Goal: Task Accomplishment & Management: Use online tool/utility

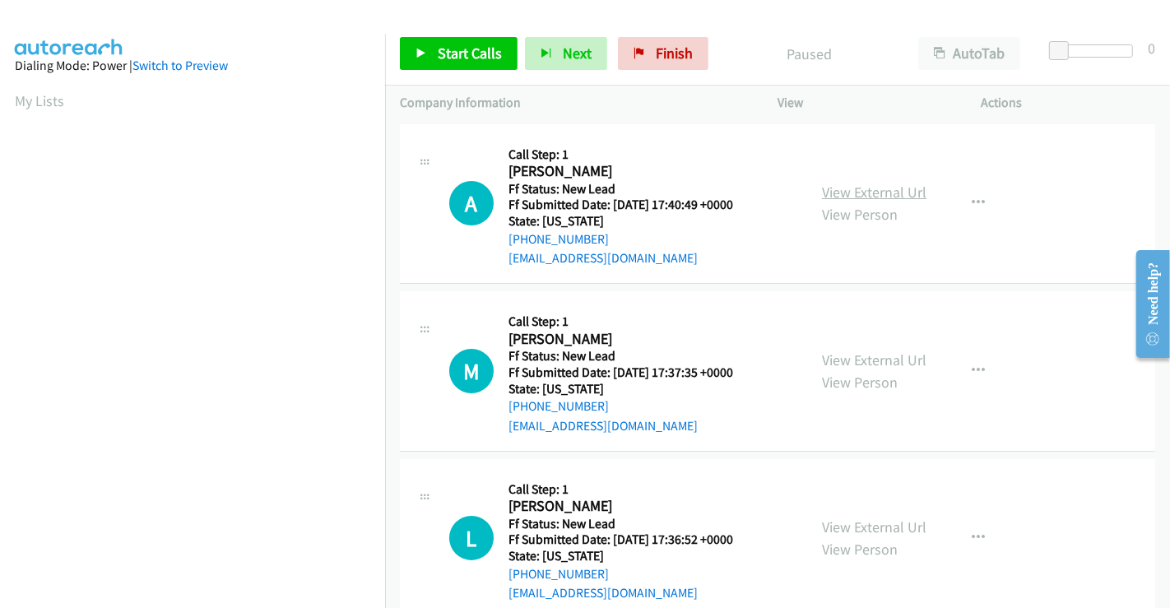
click at [841, 192] on link "View External Url" at bounding box center [874, 192] width 104 height 19
click at [844, 358] on link "View External Url" at bounding box center [874, 359] width 104 height 19
click at [848, 522] on link "View External Url" at bounding box center [874, 526] width 104 height 19
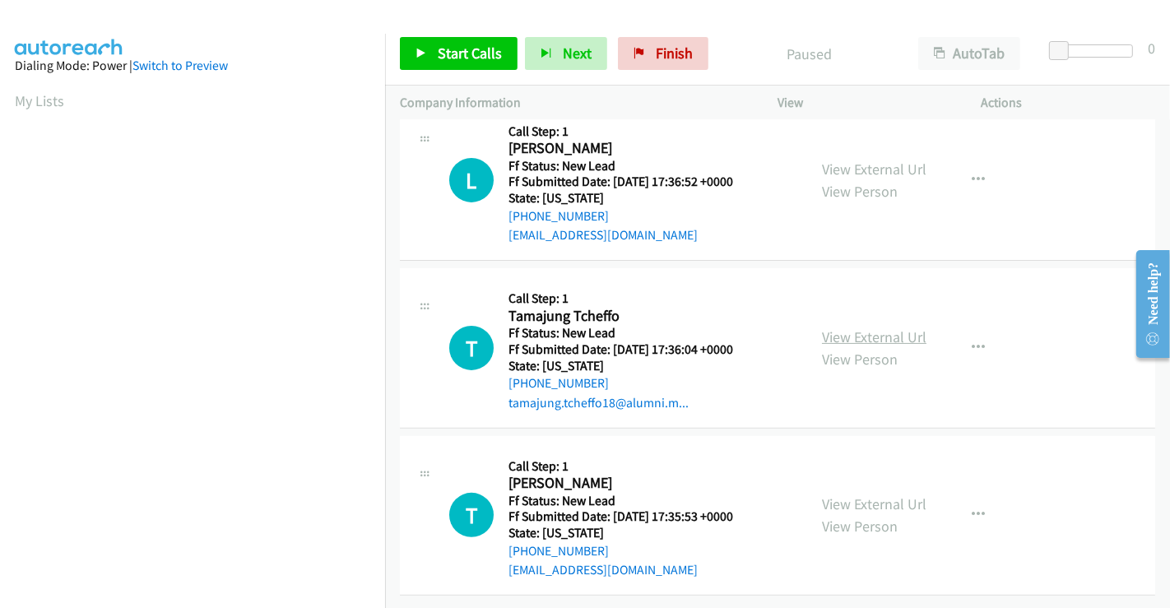
click at [860, 327] on link "View External Url" at bounding box center [874, 336] width 104 height 19
click at [870, 494] on link "View External Url" at bounding box center [874, 503] width 104 height 19
click at [471, 53] on span "Start Calls" at bounding box center [470, 53] width 64 height 19
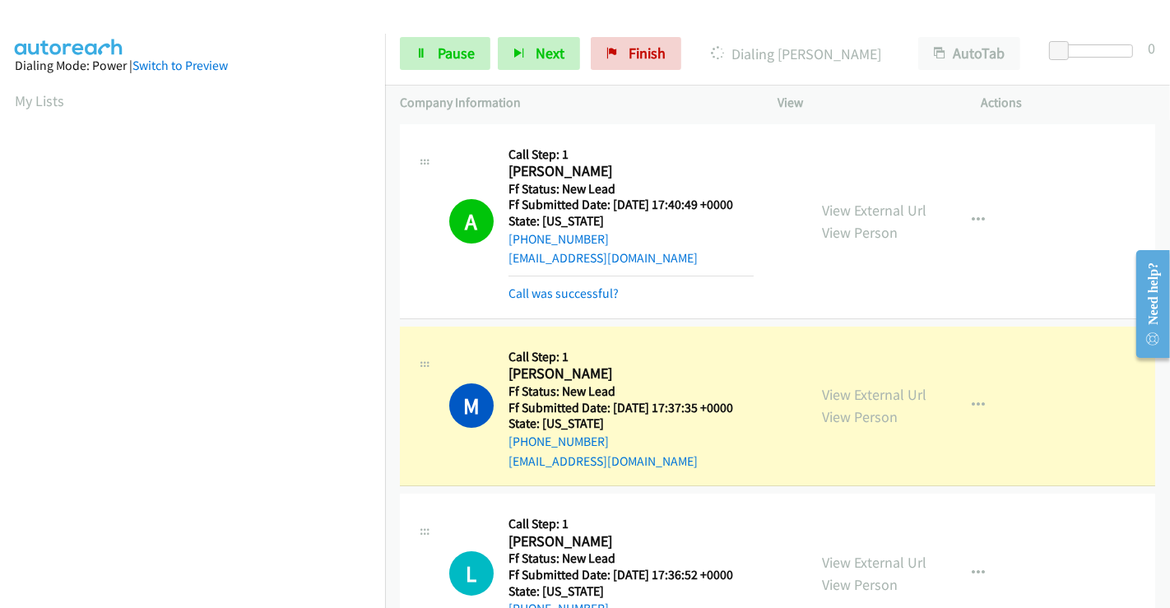
scroll to position [317, 0]
click at [580, 294] on link "Call was successful?" at bounding box center [563, 293] width 110 height 16
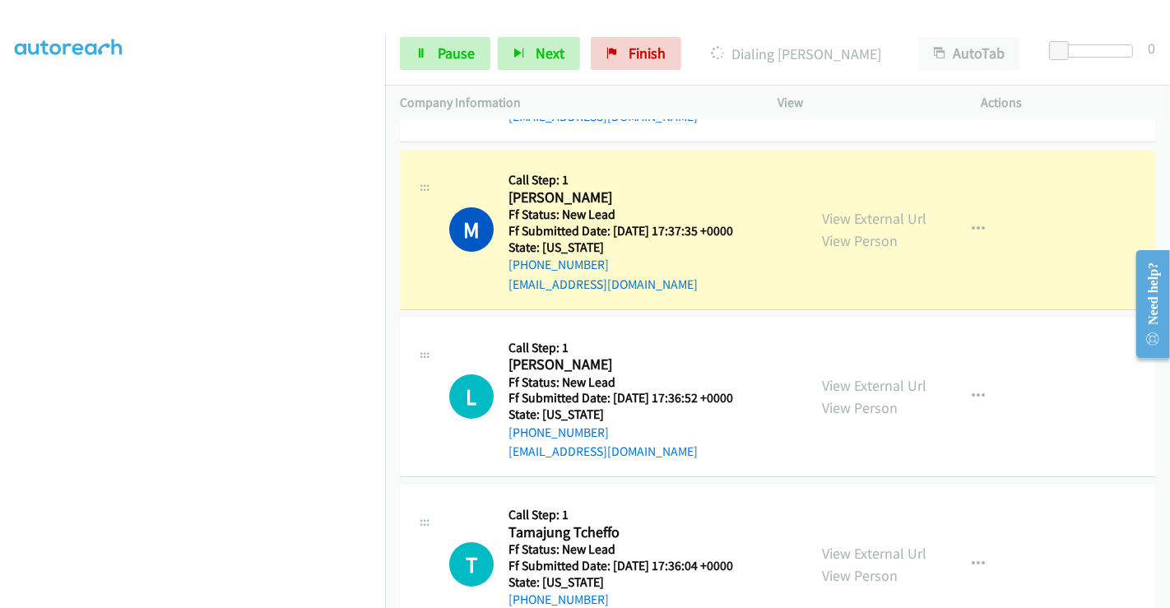
scroll to position [183, 0]
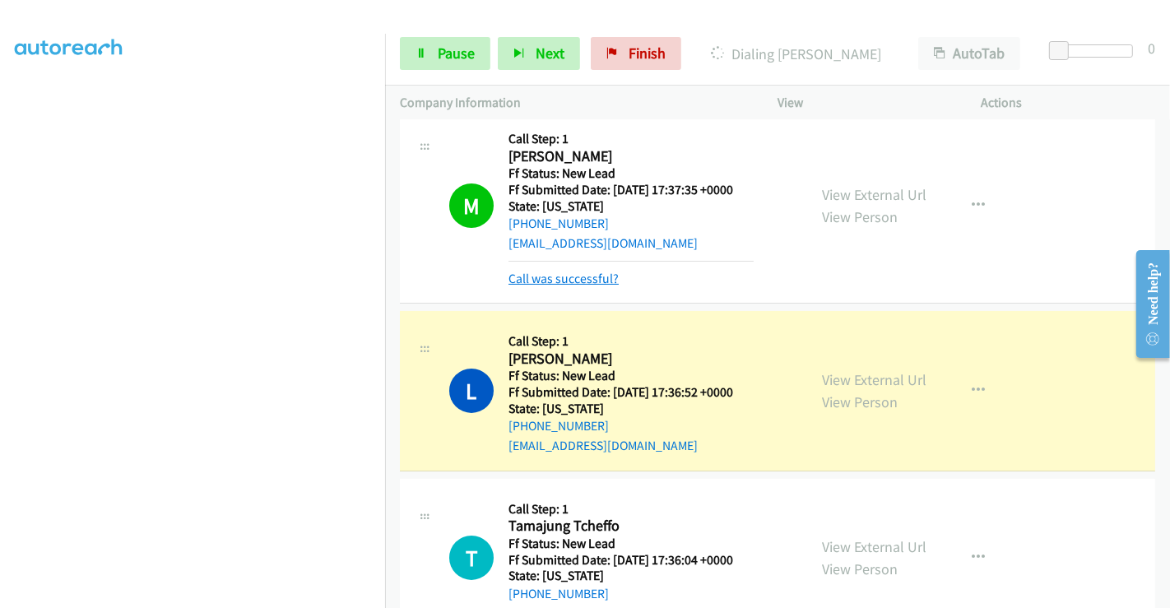
click at [559, 272] on link "Call was successful?" at bounding box center [563, 279] width 110 height 16
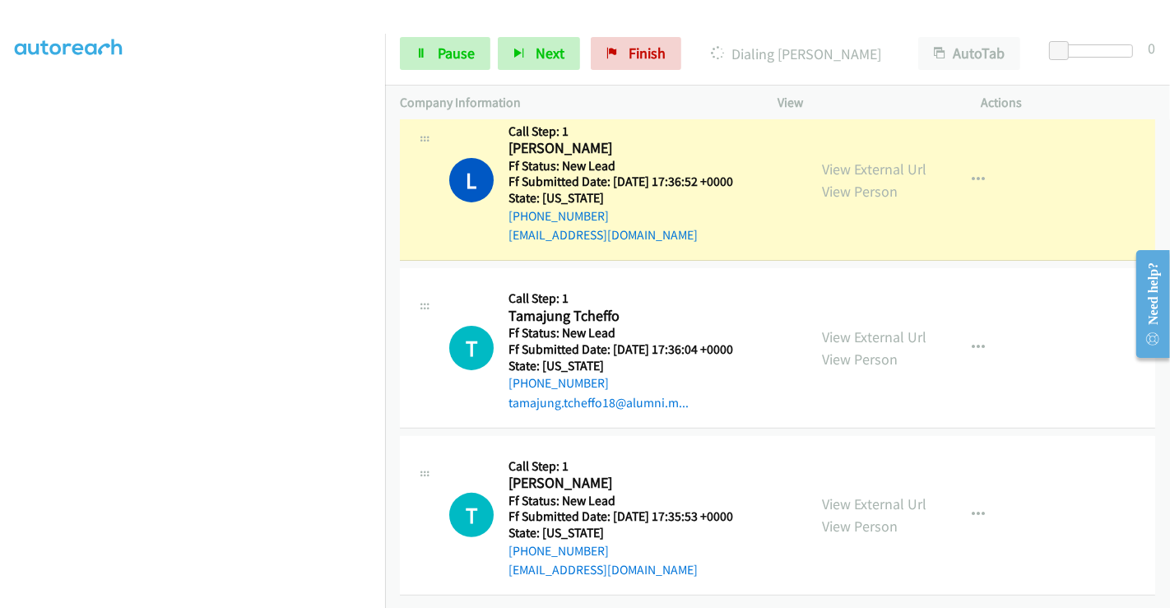
scroll to position [369, 0]
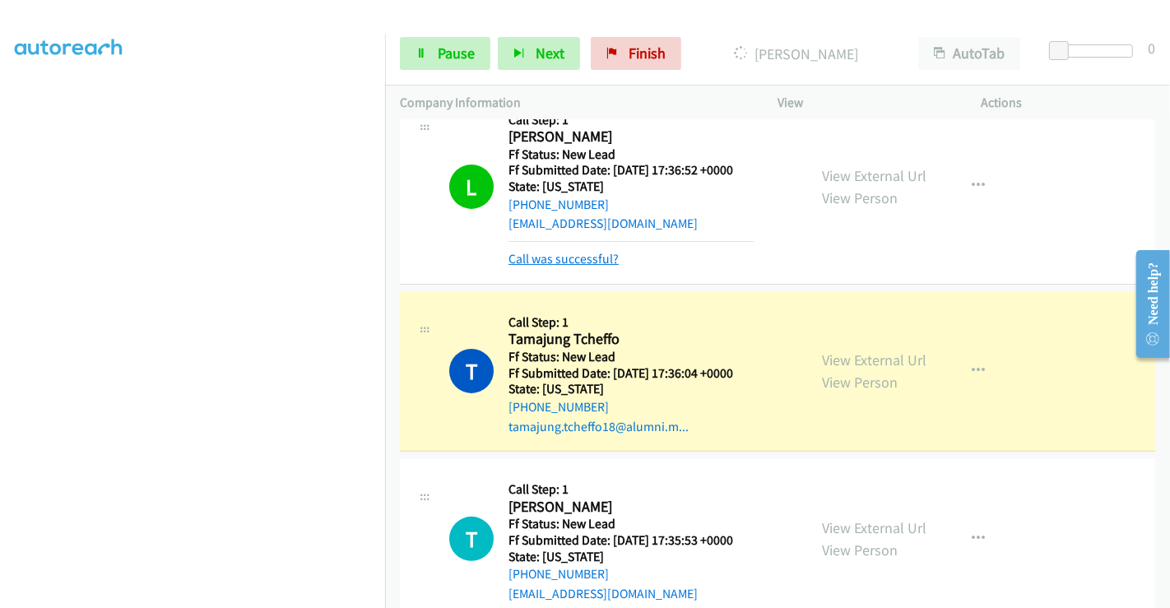
click at [547, 254] on link "Call was successful?" at bounding box center [563, 259] width 110 height 16
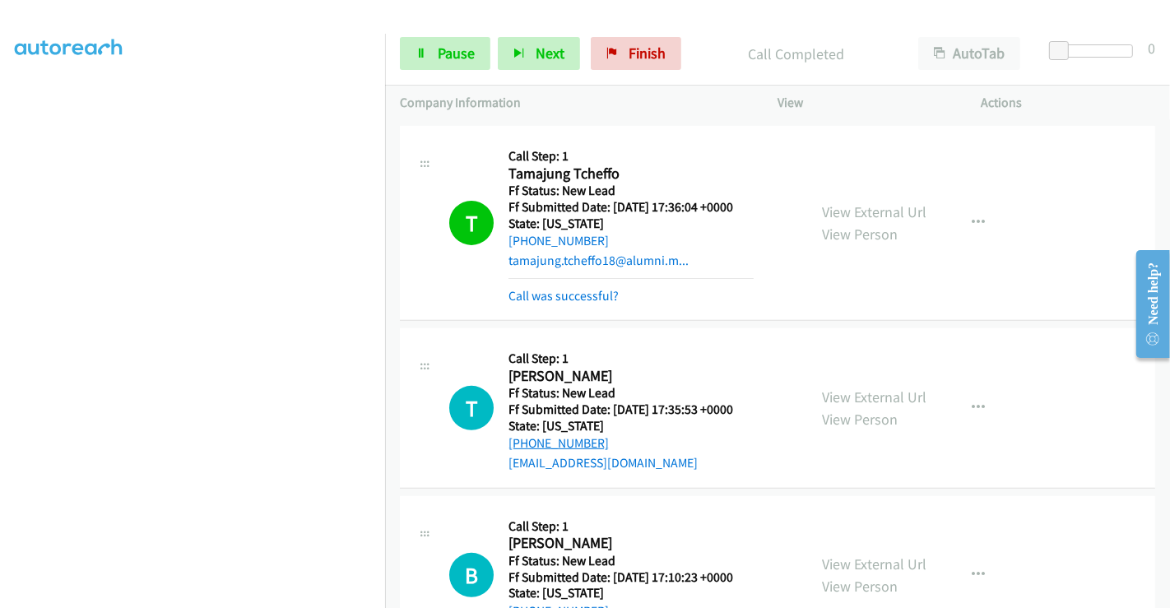
scroll to position [688, 0]
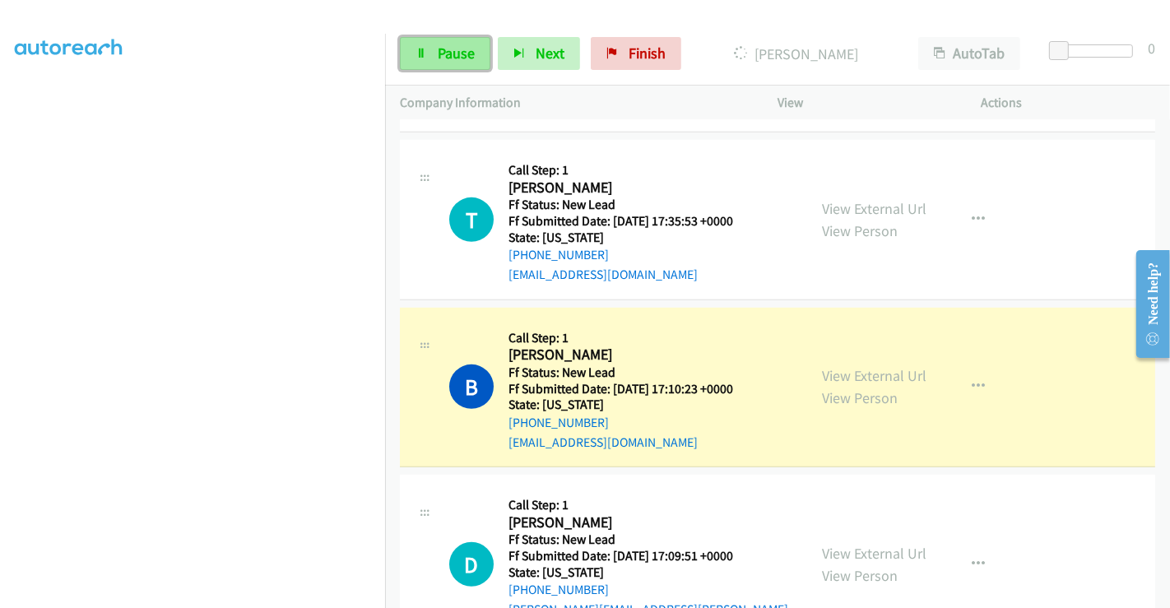
click at [415, 62] on link "Pause" at bounding box center [445, 53] width 90 height 33
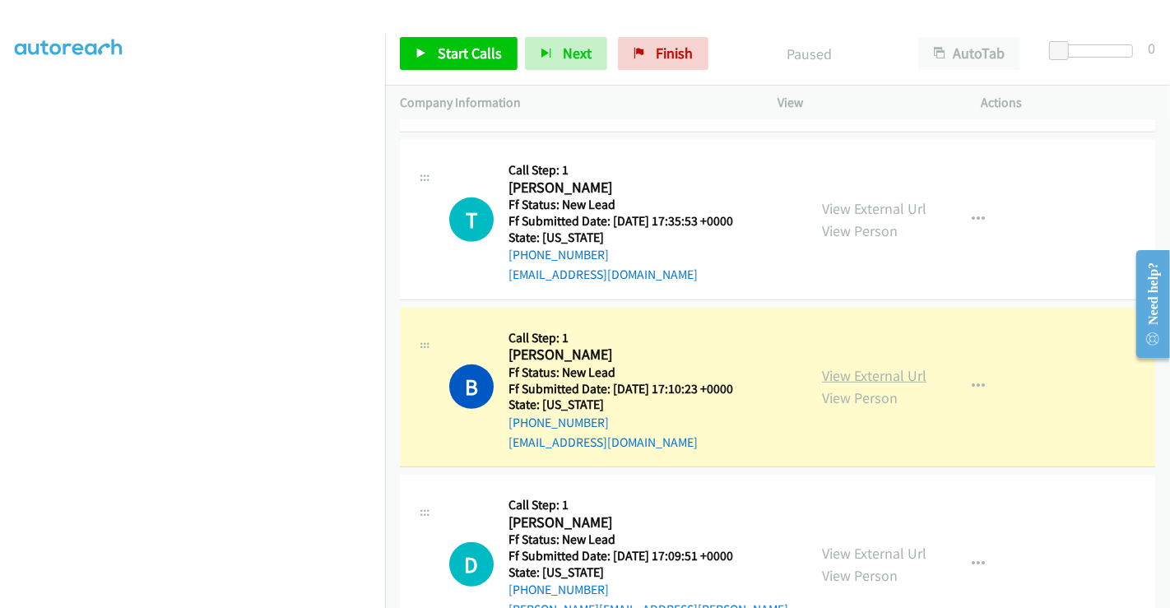
click at [839, 368] on link "View External Url" at bounding box center [874, 375] width 104 height 19
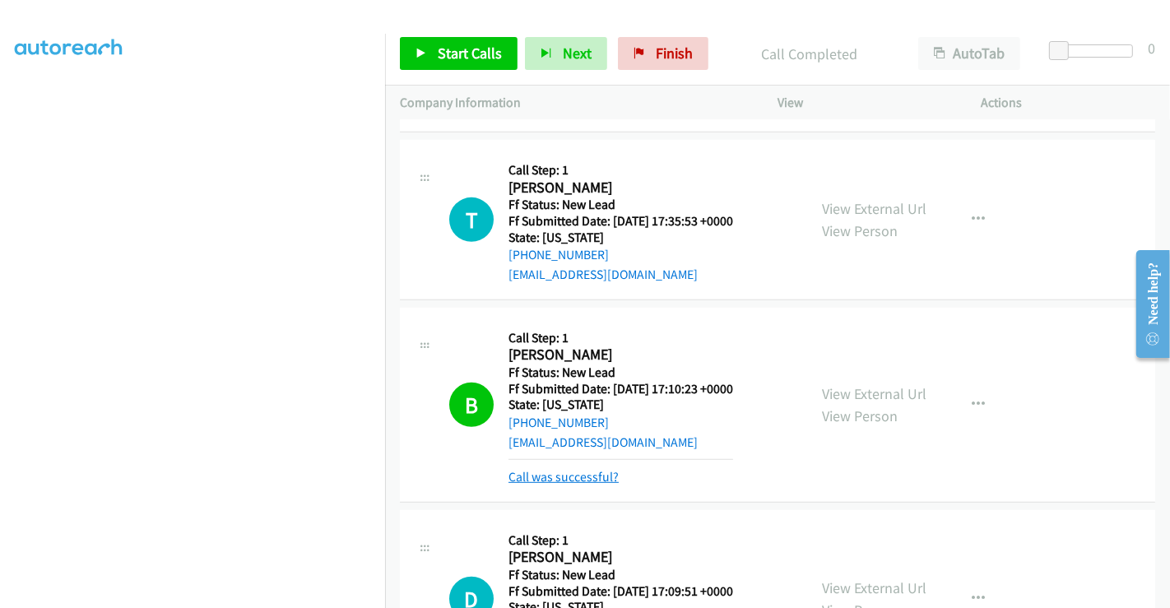
click at [573, 477] on link "Call was successful?" at bounding box center [563, 477] width 110 height 16
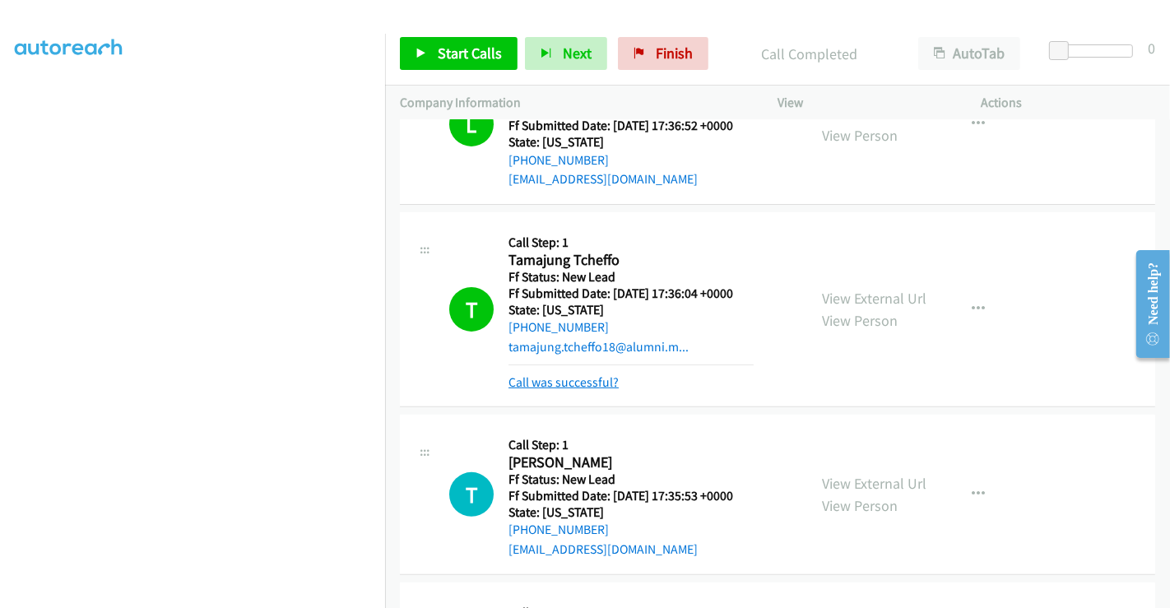
click at [577, 378] on link "Call was successful?" at bounding box center [563, 382] width 110 height 16
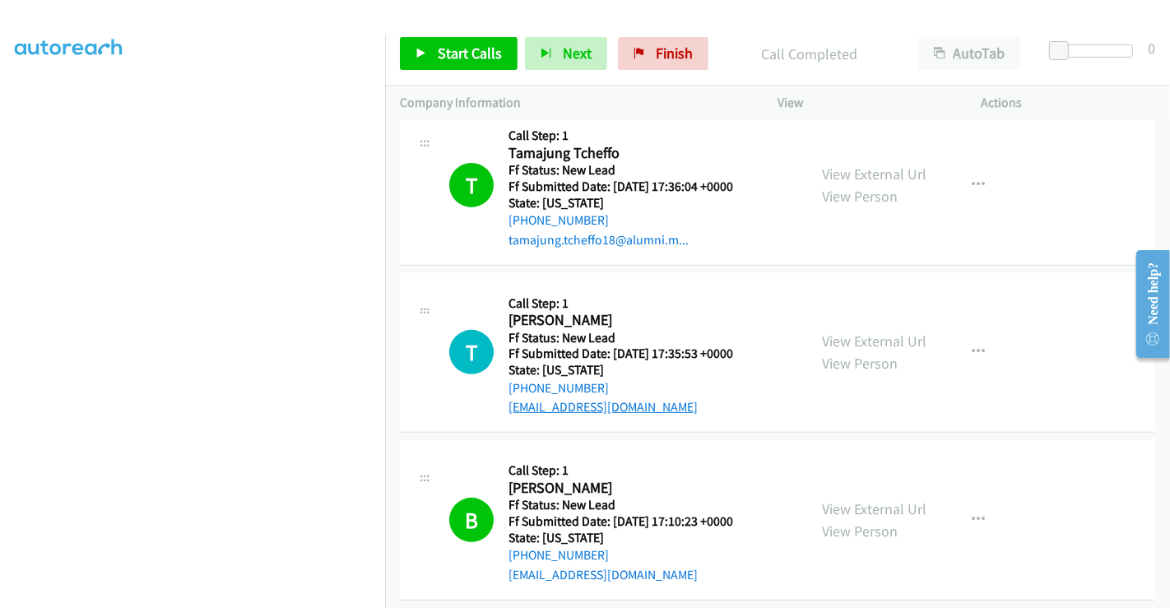
scroll to position [596, 0]
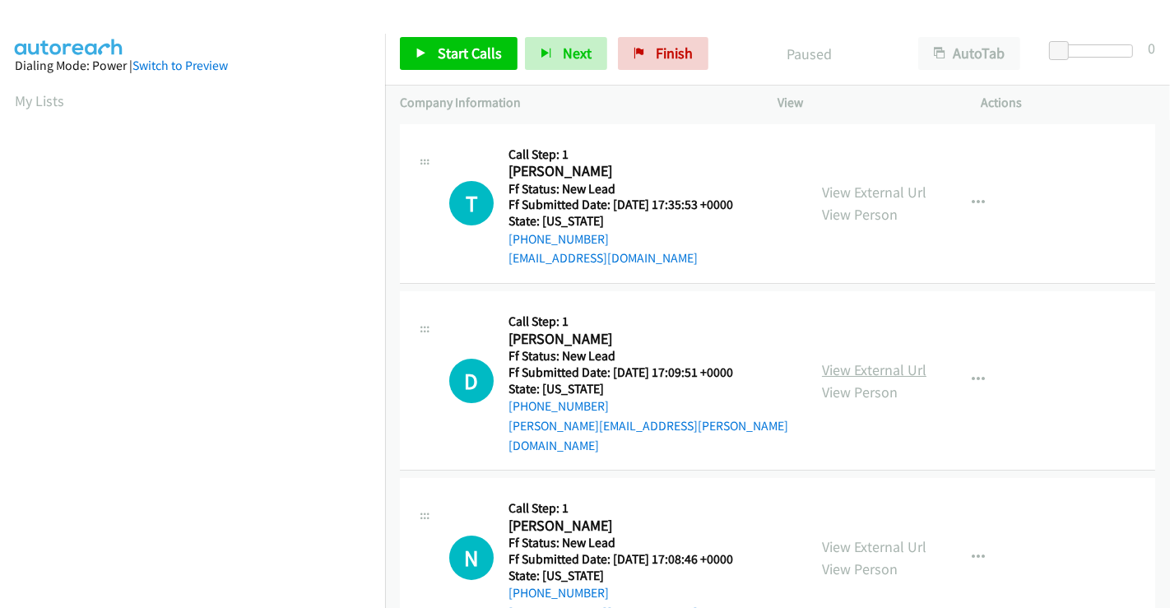
click at [866, 361] on link "View External Url" at bounding box center [874, 369] width 104 height 19
click at [843, 537] on link "View External Url" at bounding box center [874, 546] width 104 height 19
click at [471, 44] on span "Start Calls" at bounding box center [470, 53] width 64 height 19
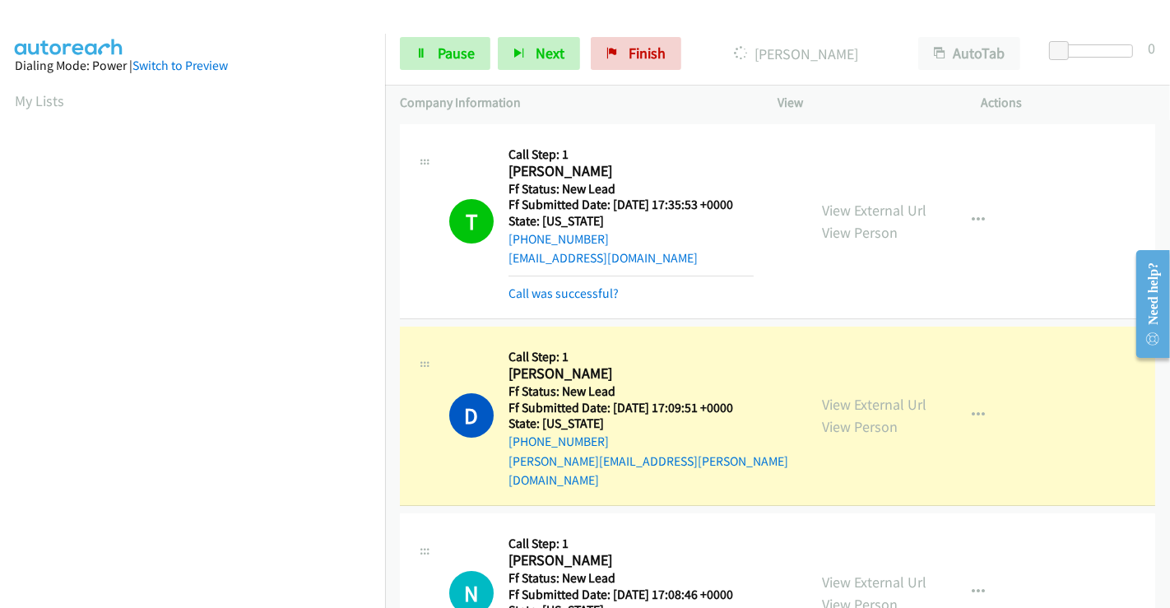
scroll to position [317, 0]
click at [567, 285] on link "Call was successful?" at bounding box center [563, 293] width 110 height 16
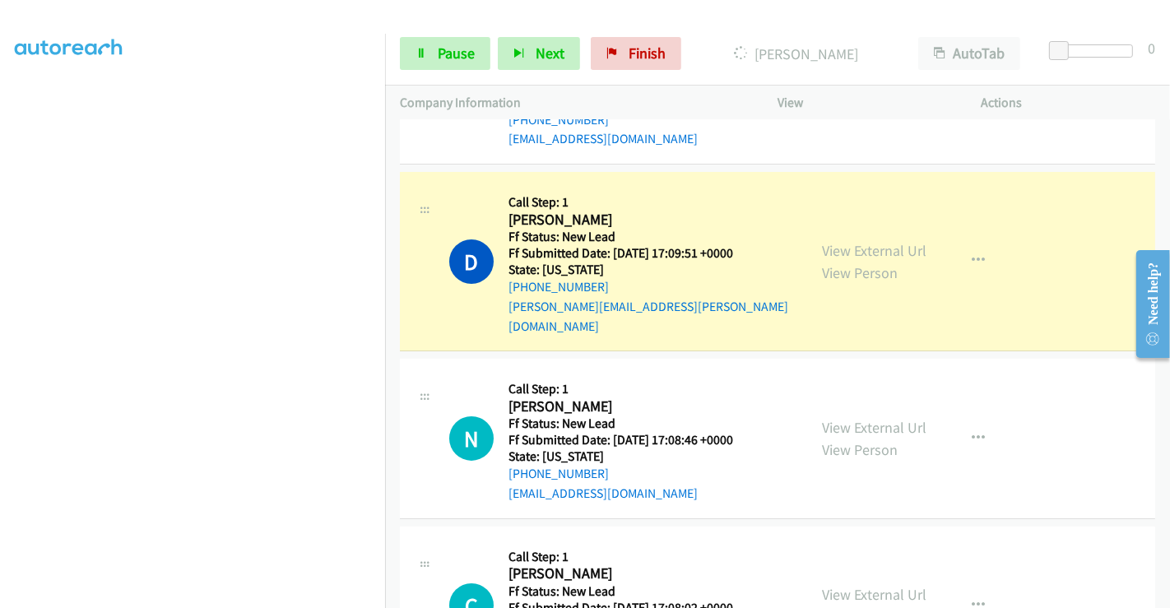
scroll to position [91, 0]
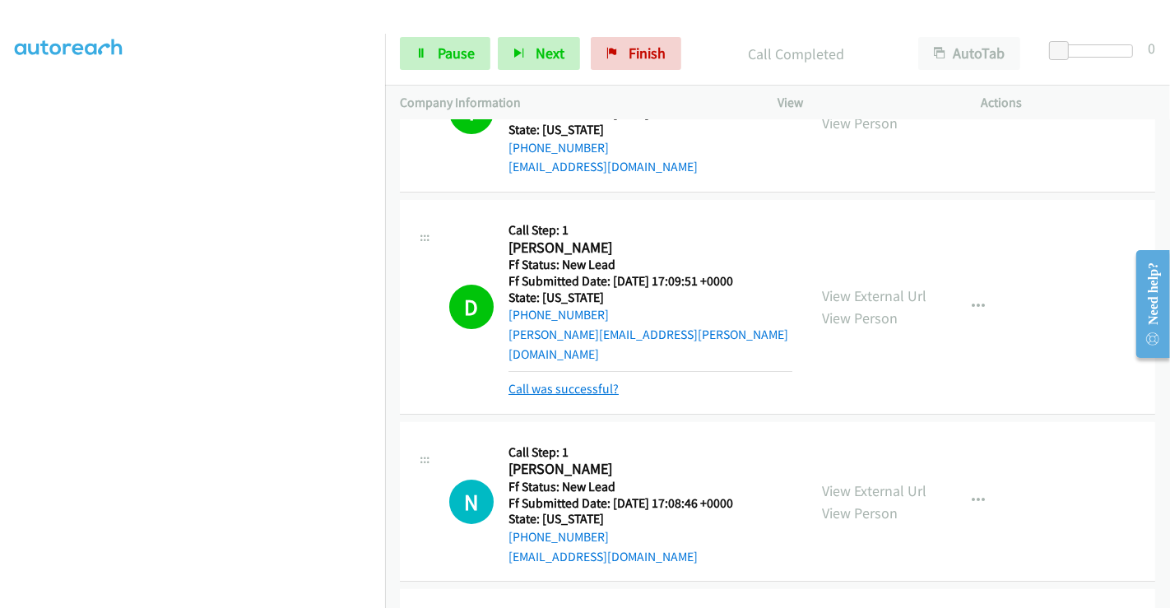
click at [577, 381] on link "Call was successful?" at bounding box center [563, 389] width 110 height 16
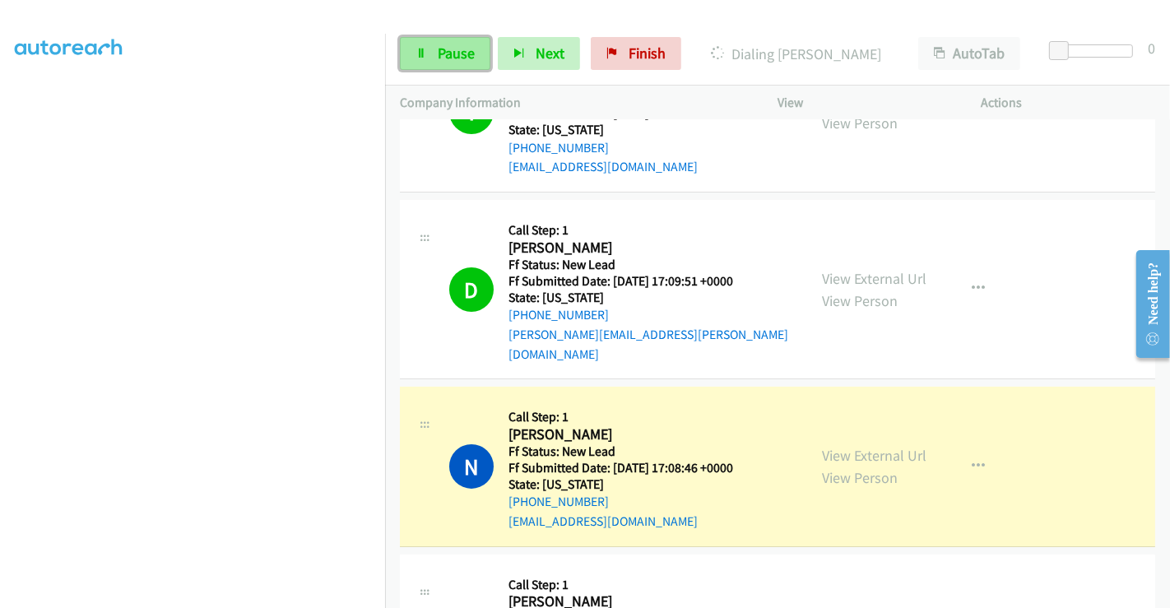
click at [432, 52] on link "Pause" at bounding box center [445, 53] width 90 height 33
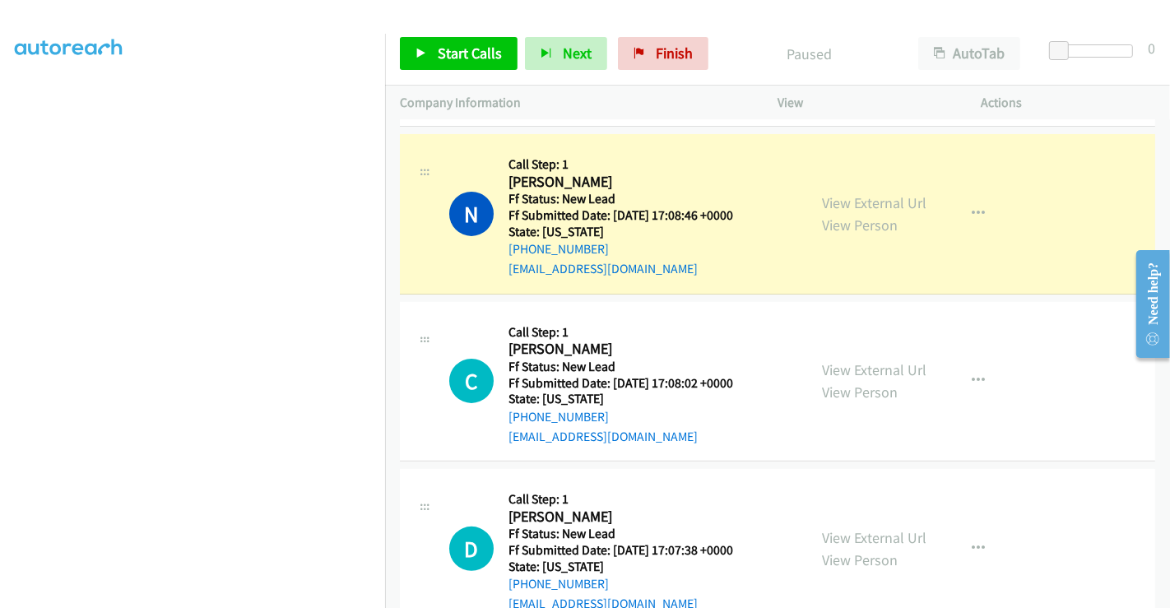
scroll to position [171, 0]
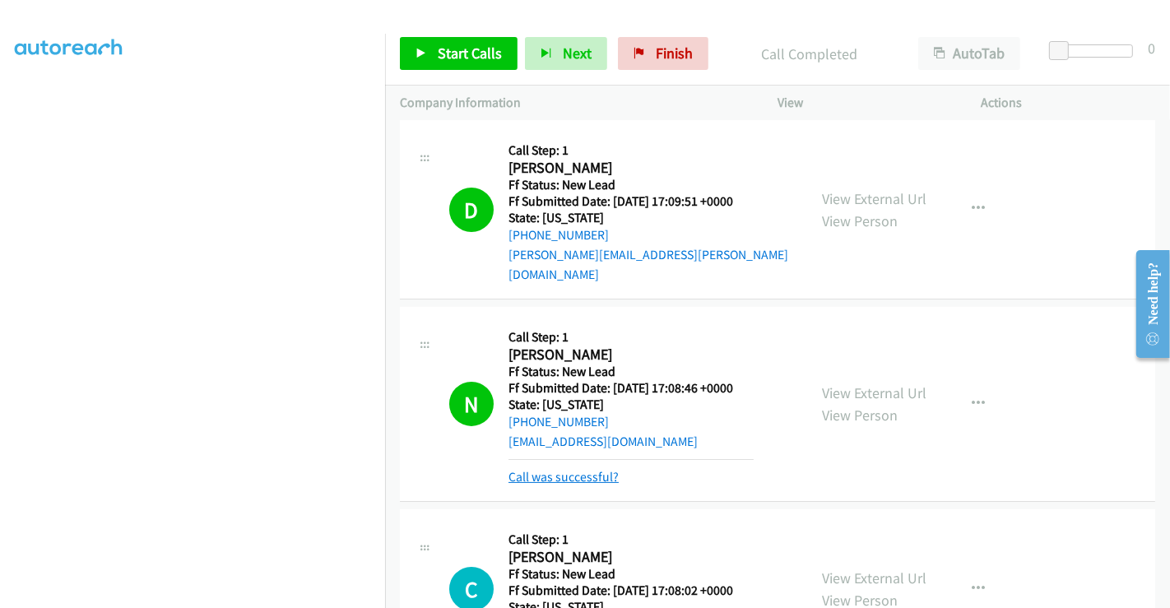
click at [600, 469] on link "Call was successful?" at bounding box center [563, 477] width 110 height 16
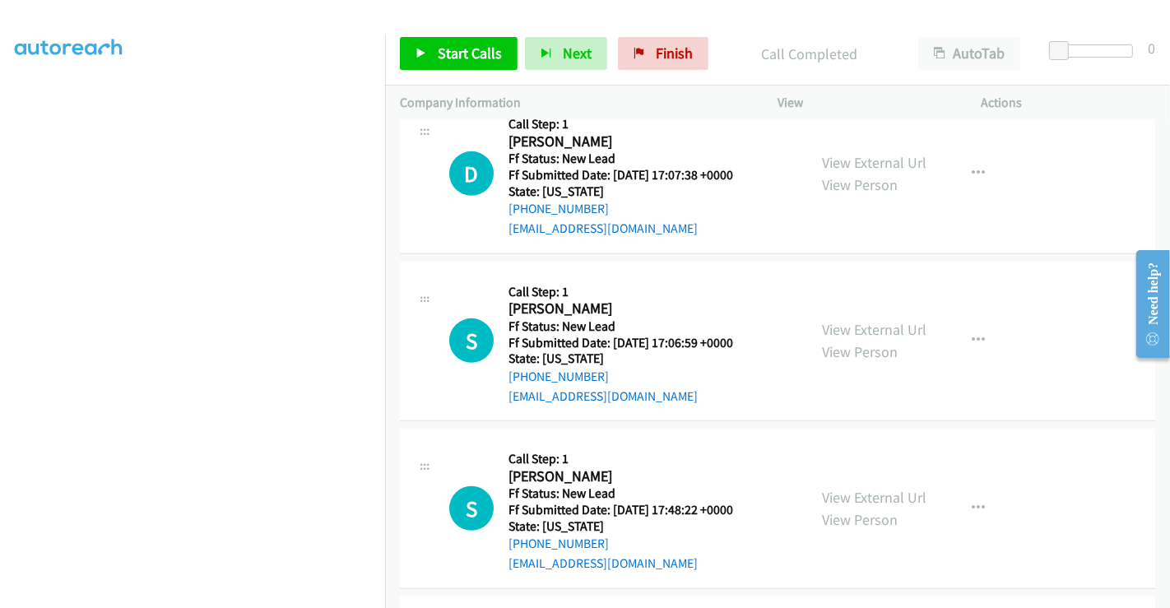
scroll to position [445, 0]
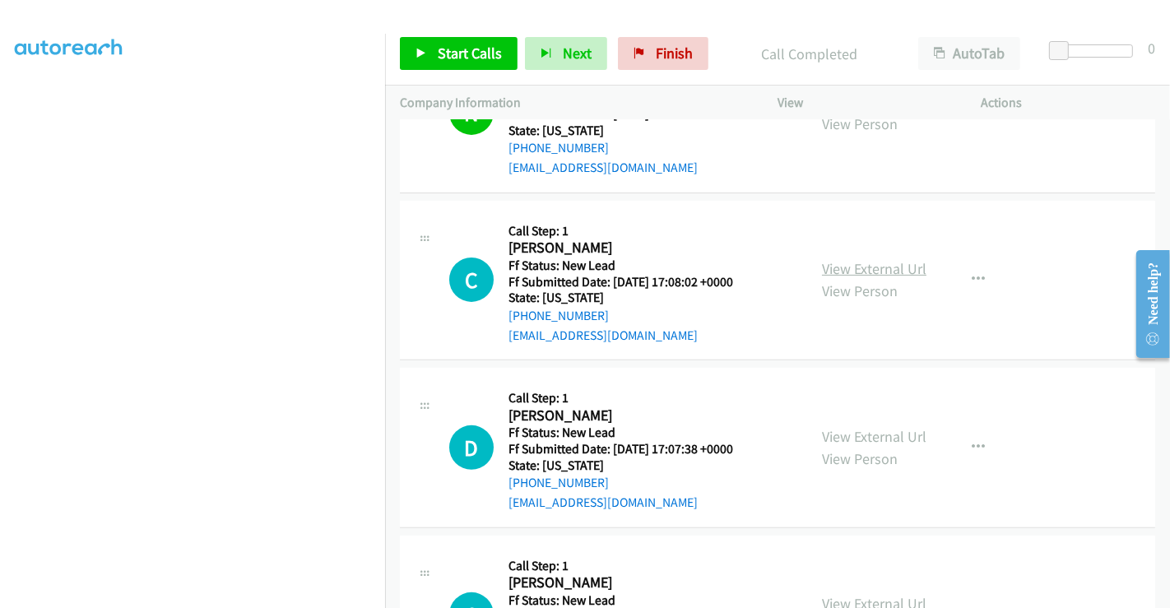
click at [853, 259] on link "View External Url" at bounding box center [874, 268] width 104 height 19
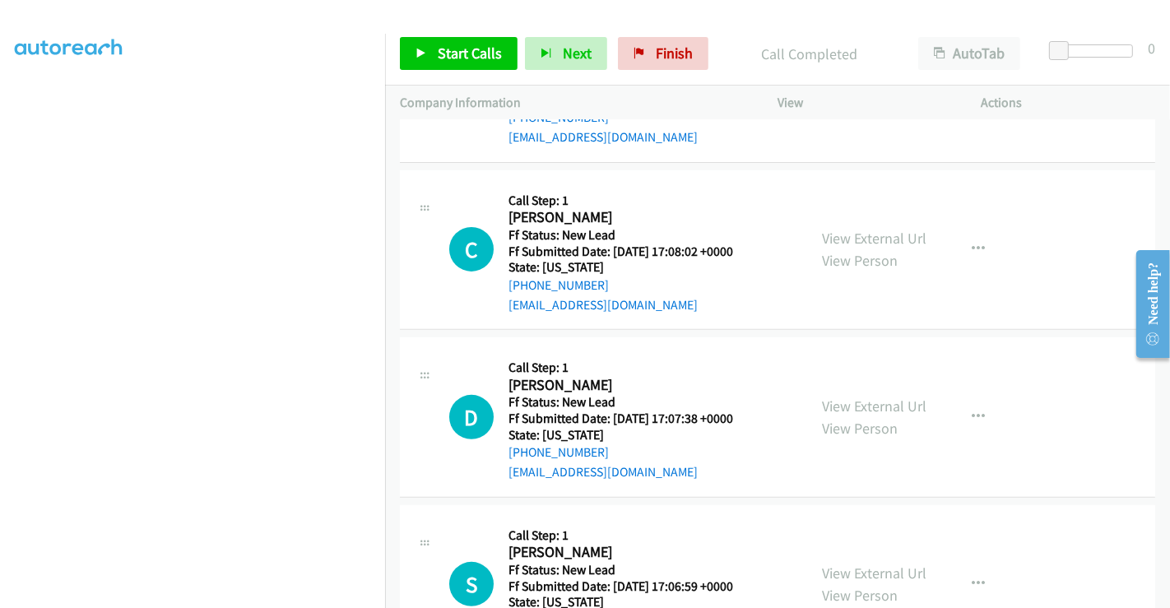
scroll to position [536, 0]
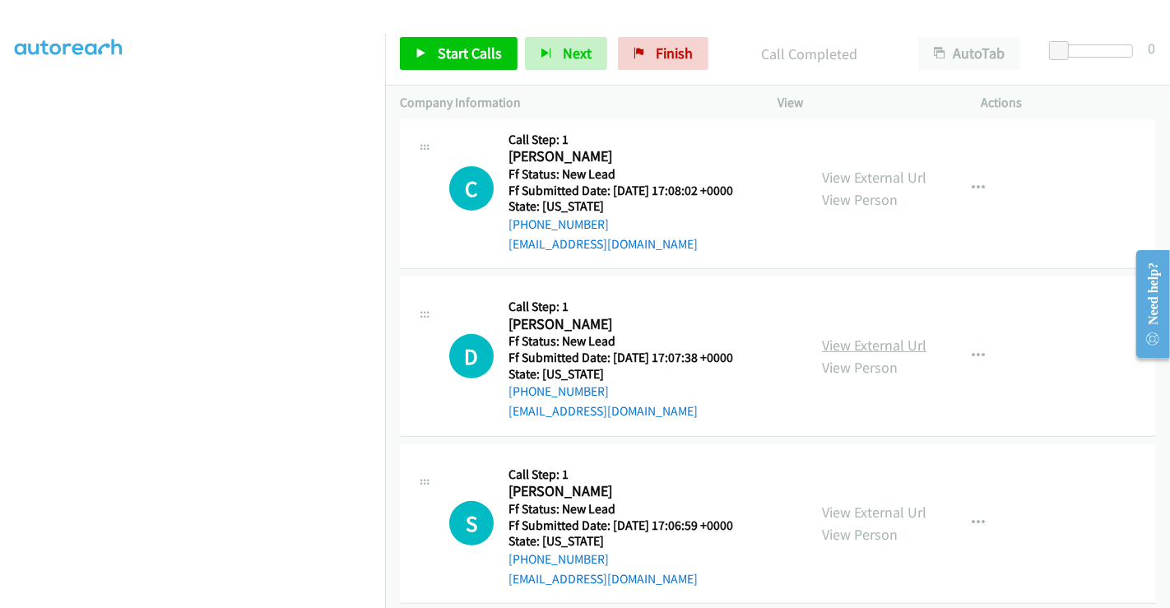
click at [876, 336] on link "View External Url" at bounding box center [874, 345] width 104 height 19
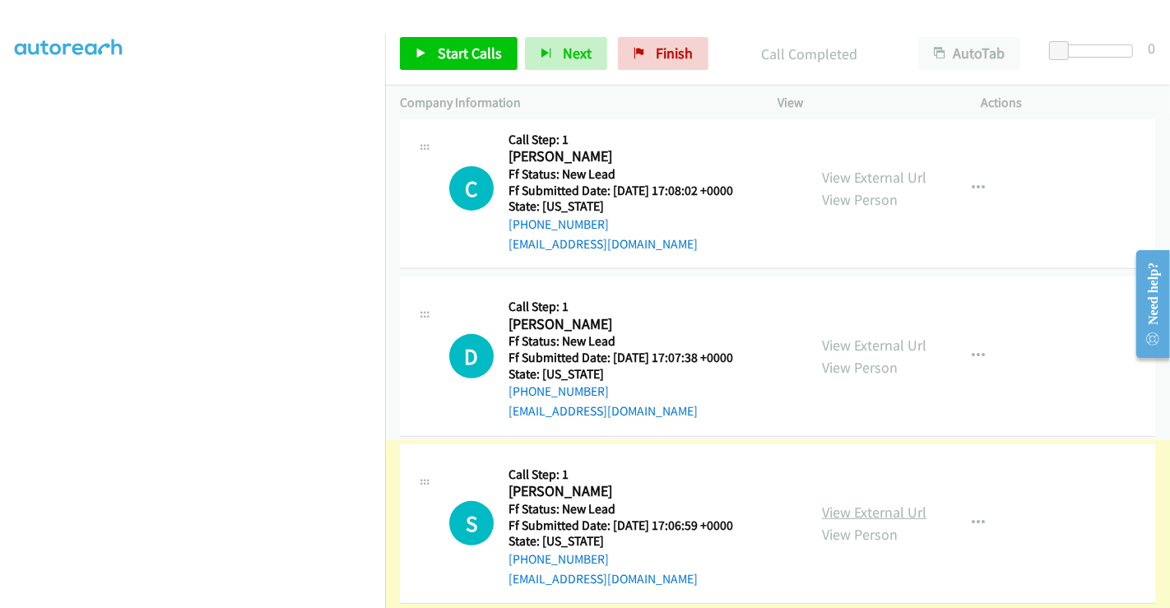
click at [878, 503] on link "View External Url" at bounding box center [874, 512] width 104 height 19
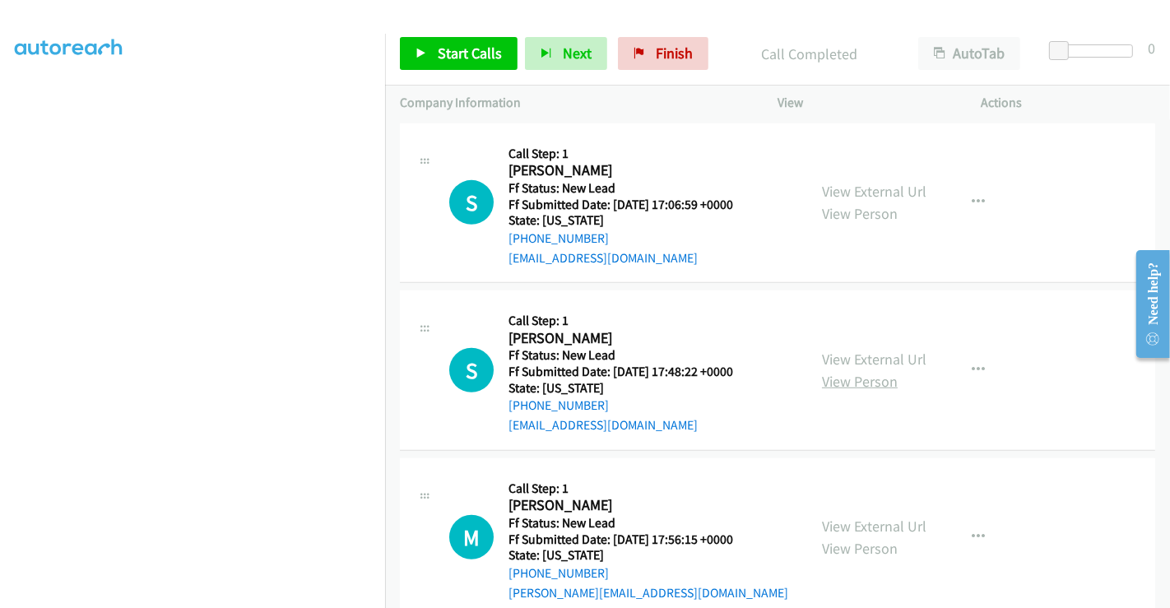
scroll to position [871, 0]
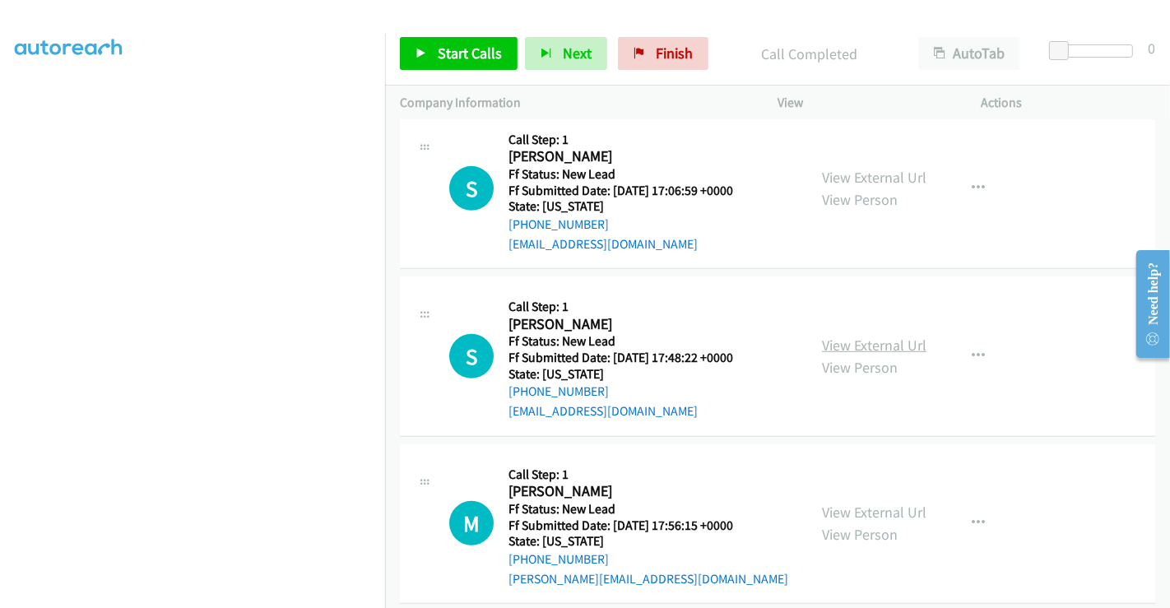
click at [850, 336] on link "View External Url" at bounding box center [874, 345] width 104 height 19
click at [858, 503] on link "View External Url" at bounding box center [874, 512] width 104 height 19
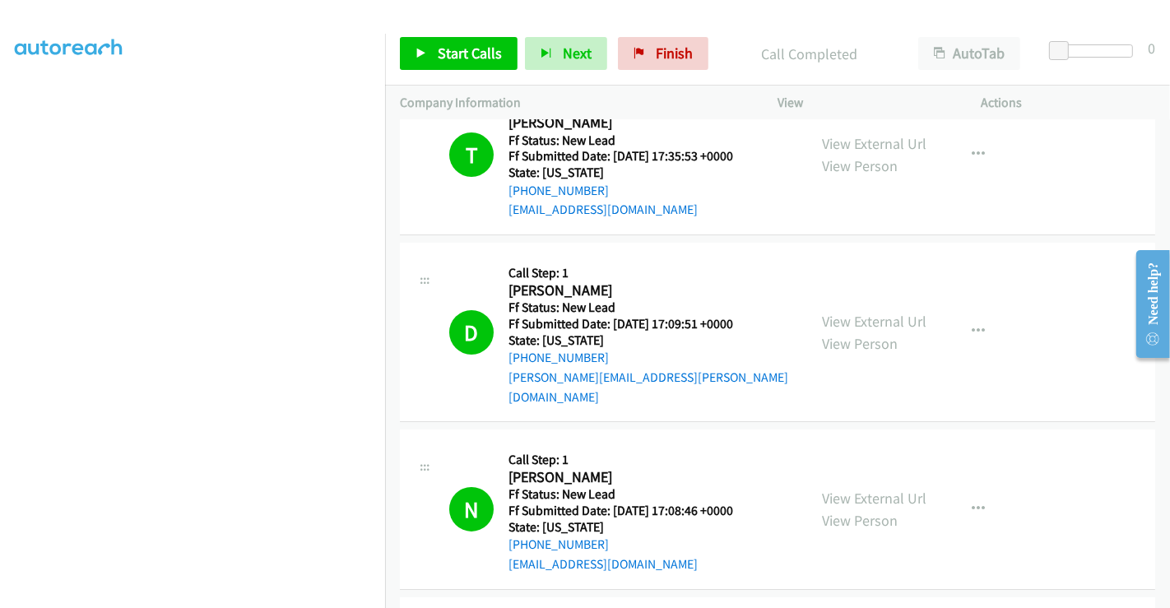
scroll to position [0, 0]
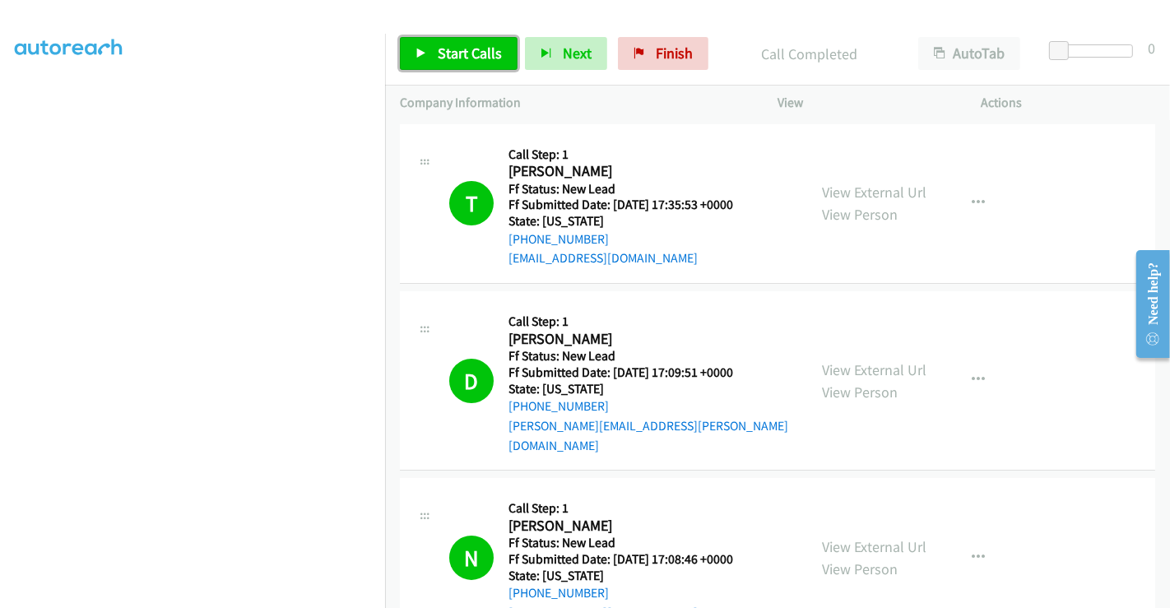
click at [479, 53] on span "Start Calls" at bounding box center [470, 53] width 64 height 19
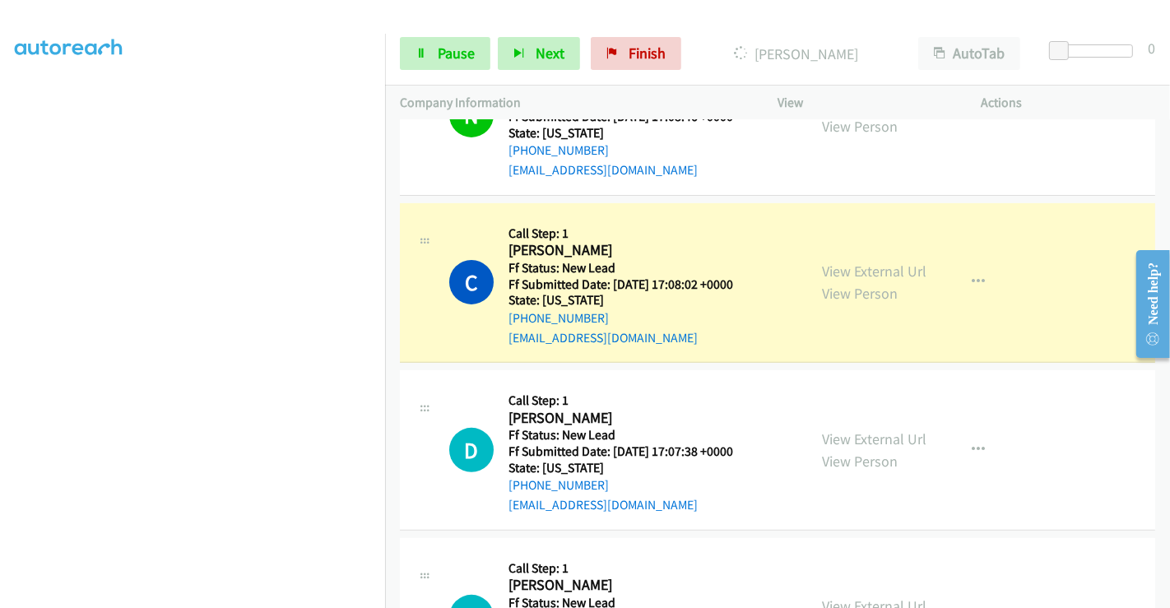
scroll to position [414, 0]
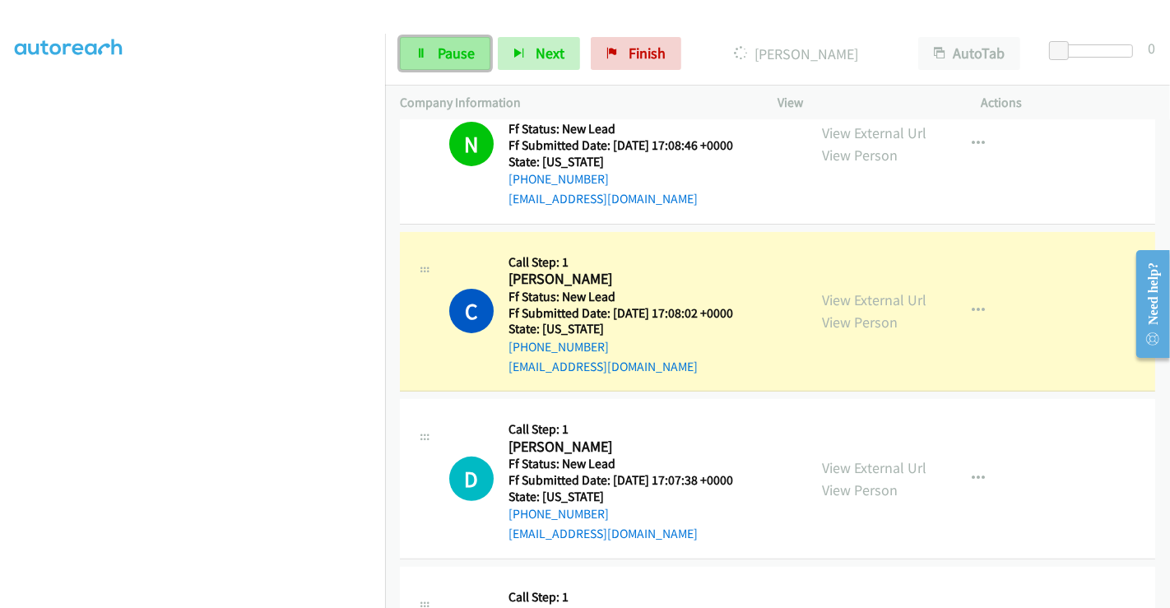
click at [439, 46] on span "Pause" at bounding box center [456, 53] width 37 height 19
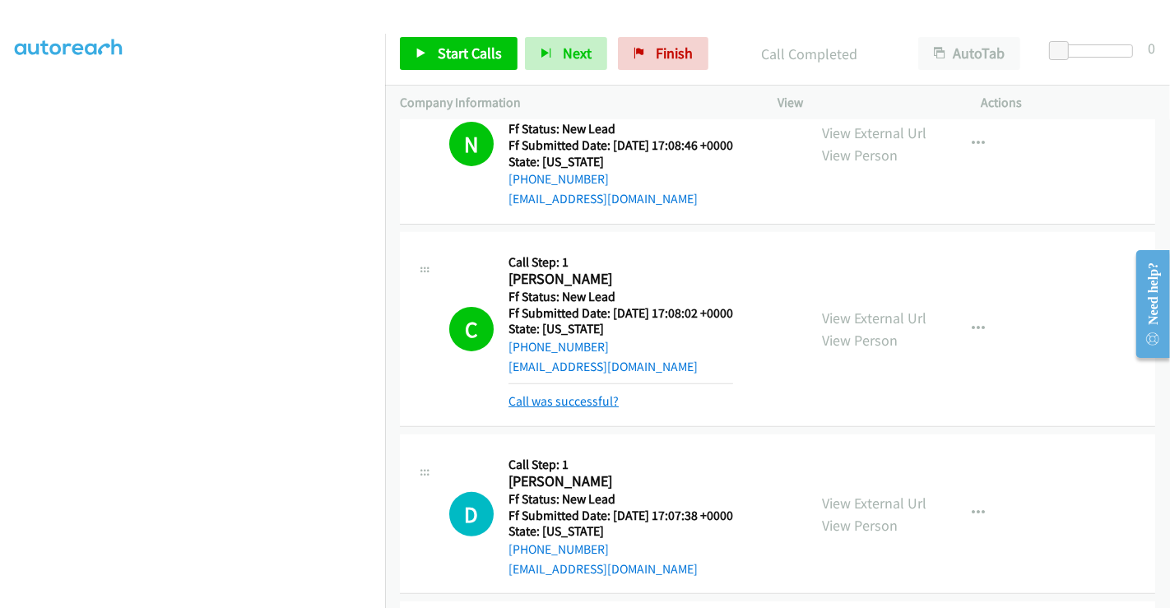
click at [577, 393] on link "Call was successful?" at bounding box center [563, 401] width 110 height 16
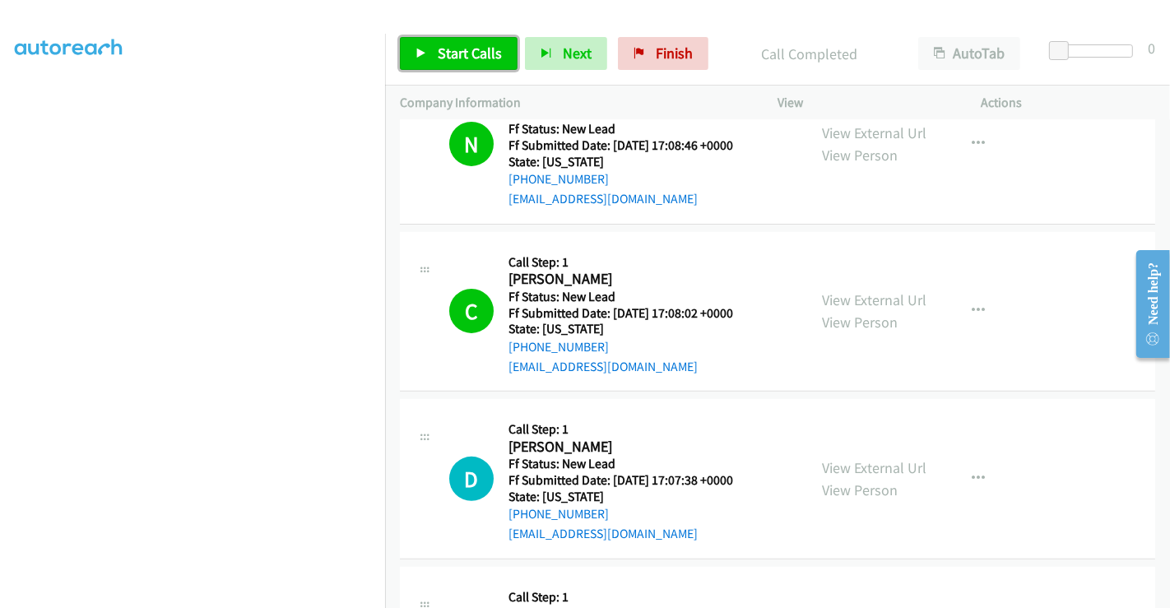
click at [448, 54] on span "Start Calls" at bounding box center [470, 53] width 64 height 19
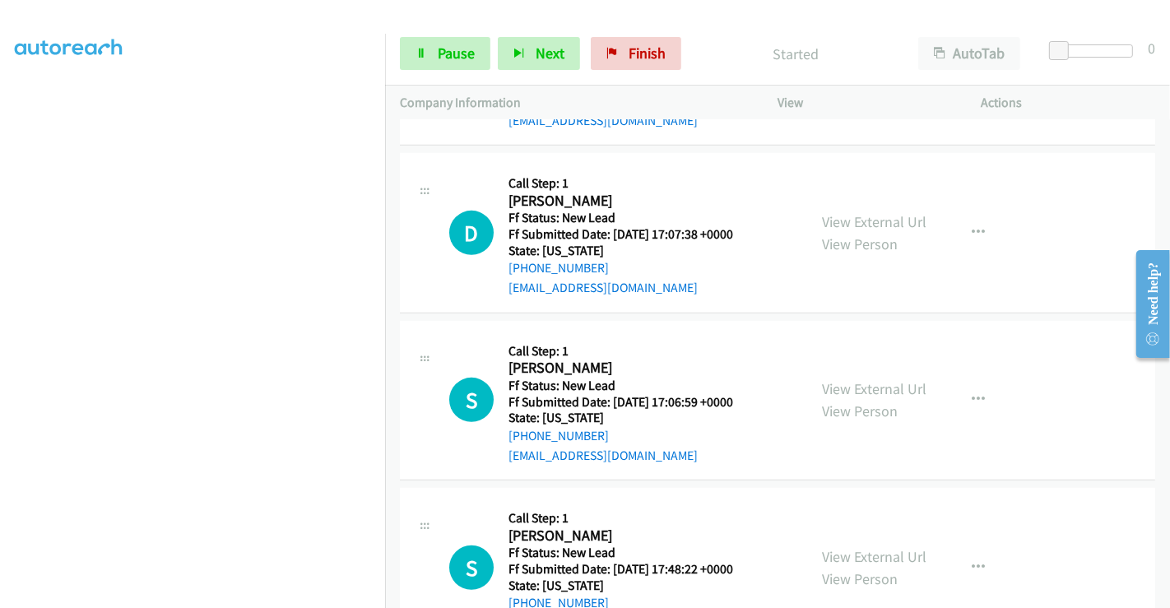
scroll to position [688, 0]
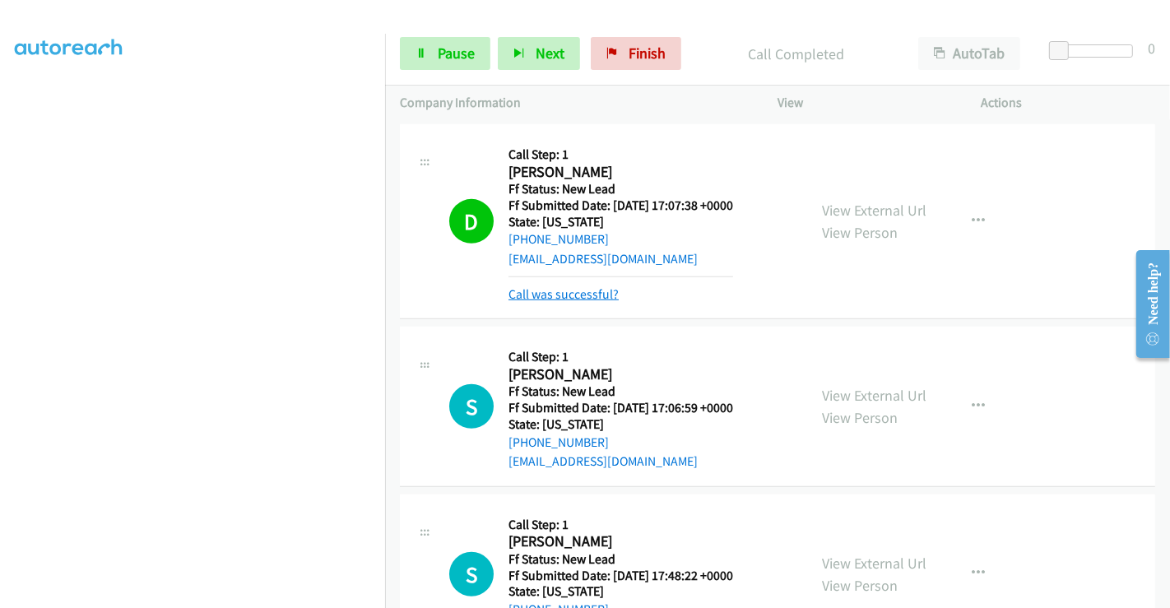
click at [564, 286] on link "Call was successful?" at bounding box center [563, 294] width 110 height 16
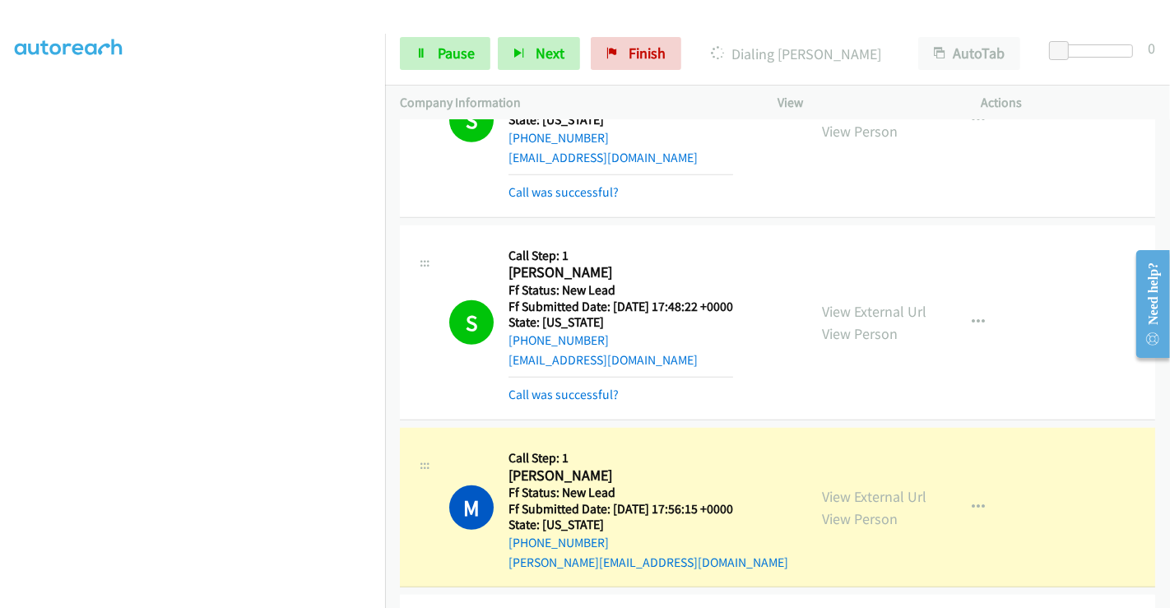
scroll to position [962, 0]
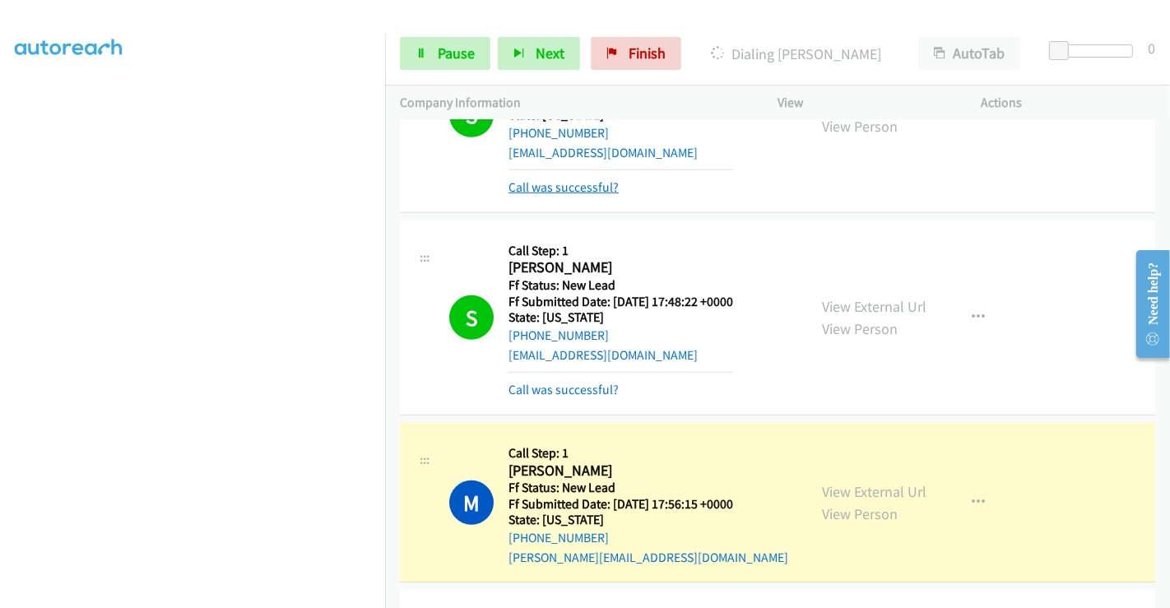
click at [571, 179] on link "Call was successful?" at bounding box center [563, 187] width 110 height 16
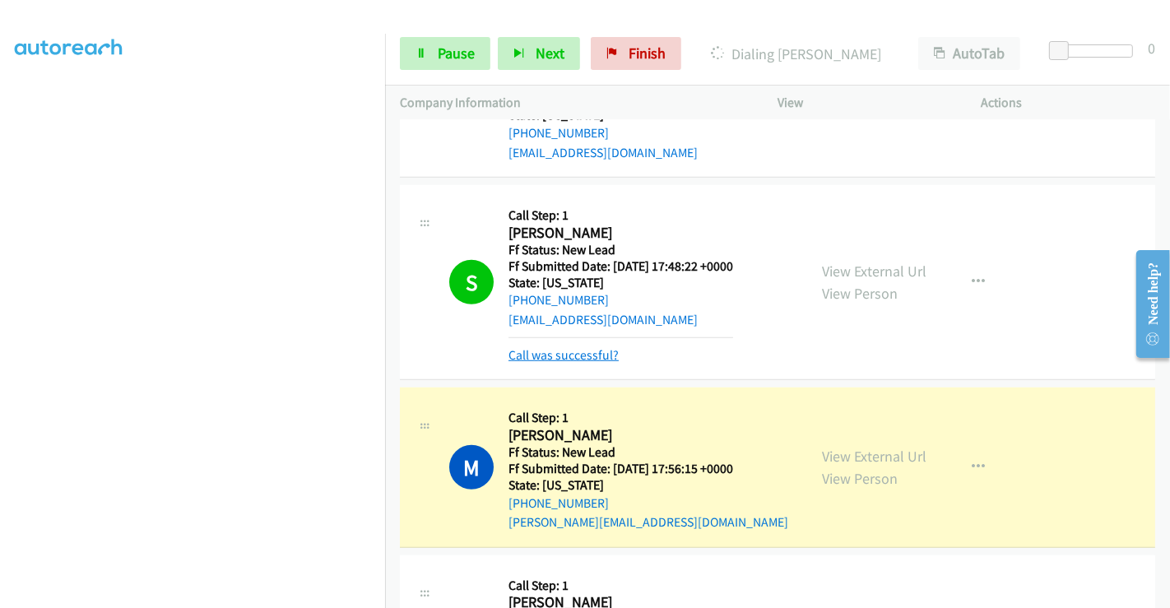
click at [574, 347] on link "Call was successful?" at bounding box center [563, 355] width 110 height 16
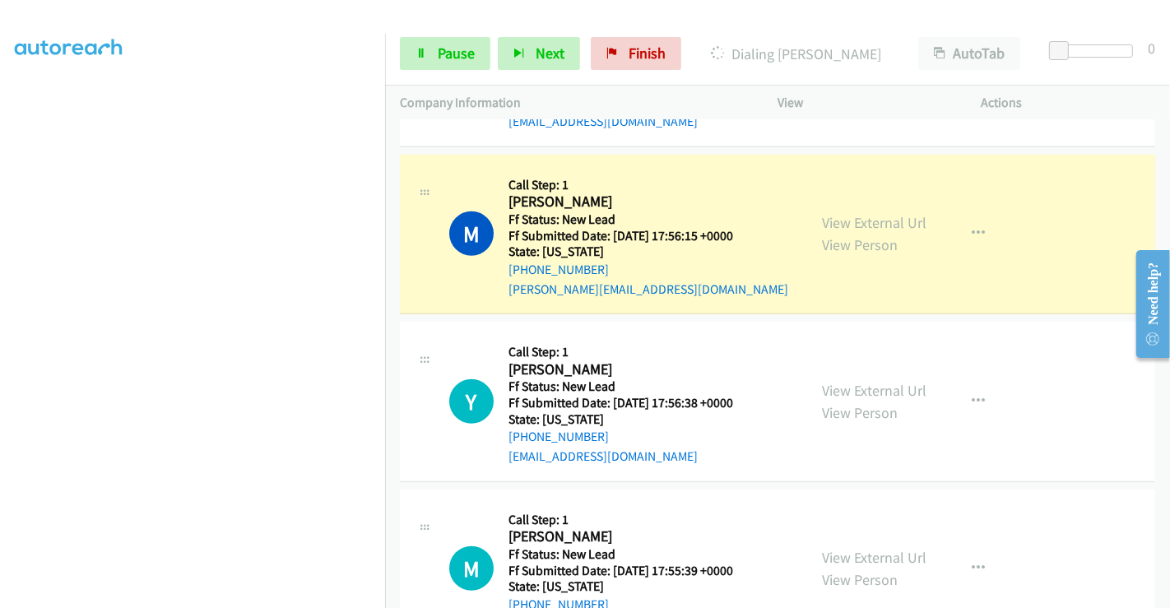
scroll to position [1189, 0]
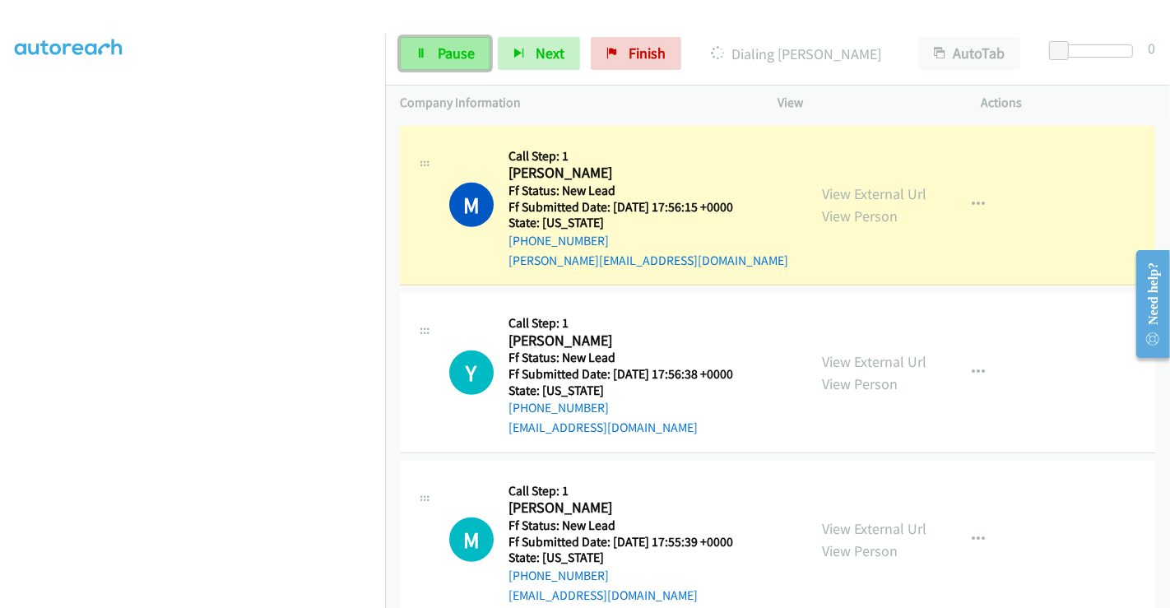
click at [447, 53] on span "Pause" at bounding box center [456, 53] width 37 height 19
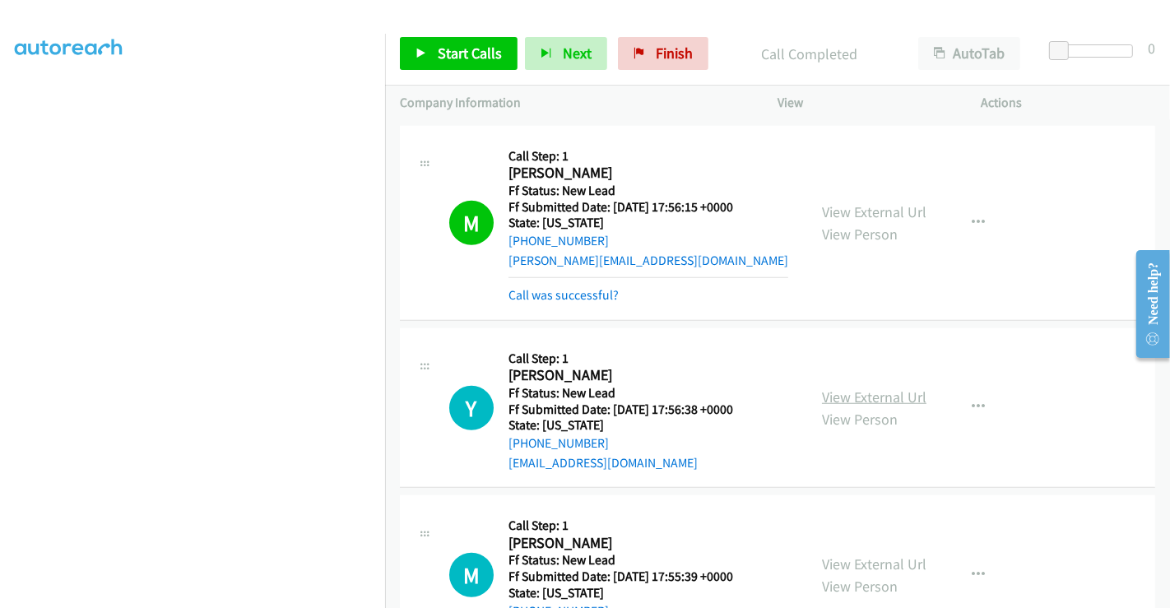
click at [855, 387] on link "View External Url" at bounding box center [874, 396] width 104 height 19
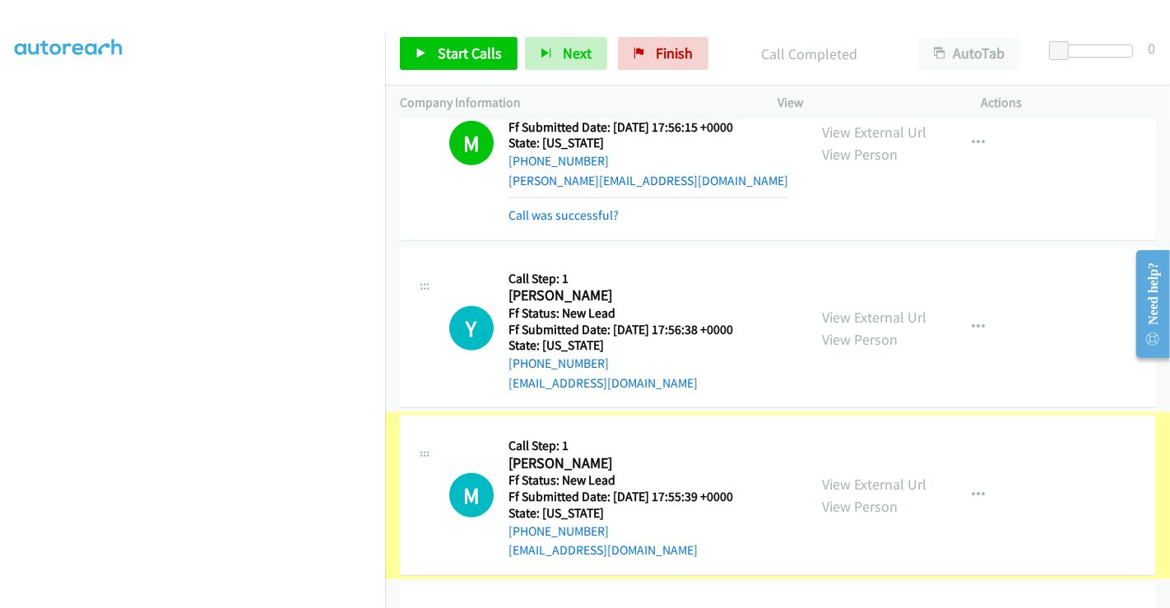
scroll to position [1407, 0]
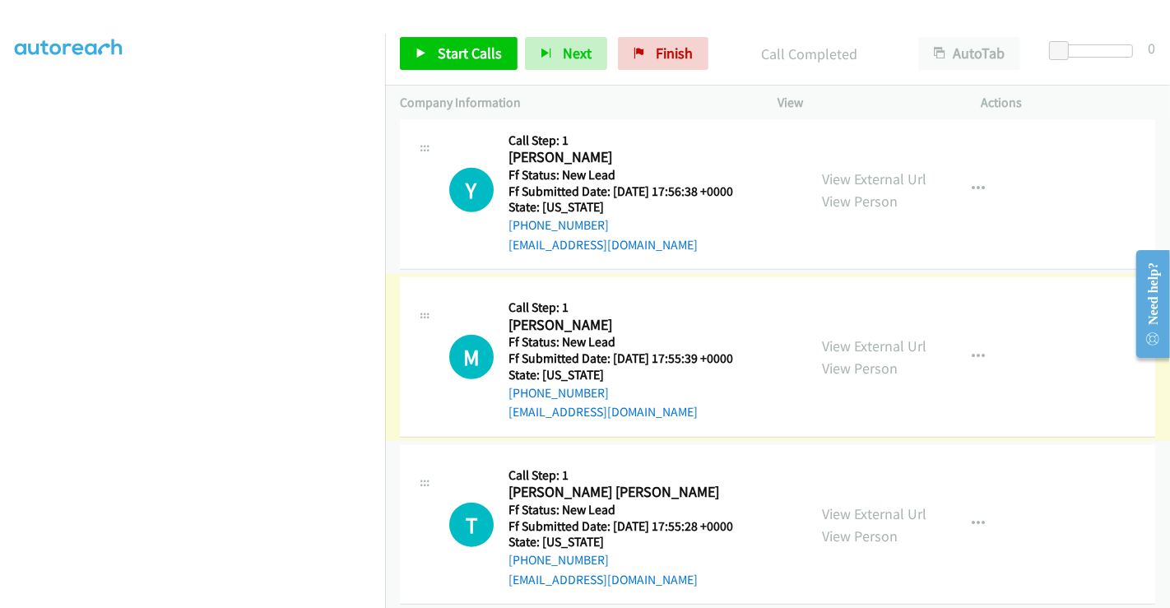
click at [845, 335] on div "View External Url View Person" at bounding box center [874, 357] width 104 height 44
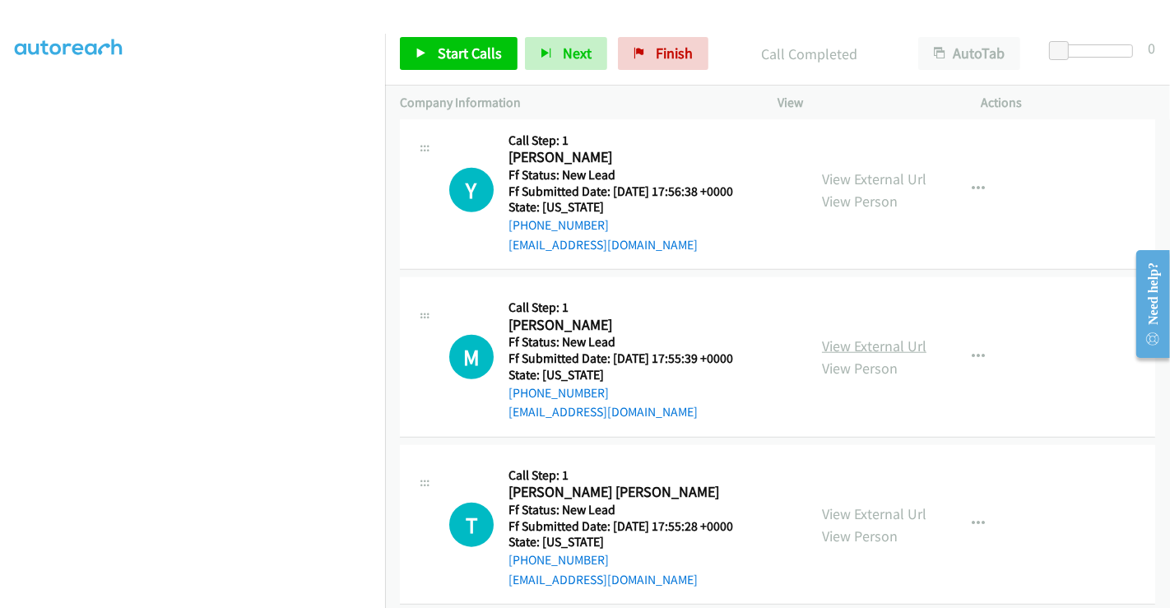
click at [850, 336] on link "View External Url" at bounding box center [874, 345] width 104 height 19
click at [859, 504] on link "View External Url" at bounding box center [874, 513] width 104 height 19
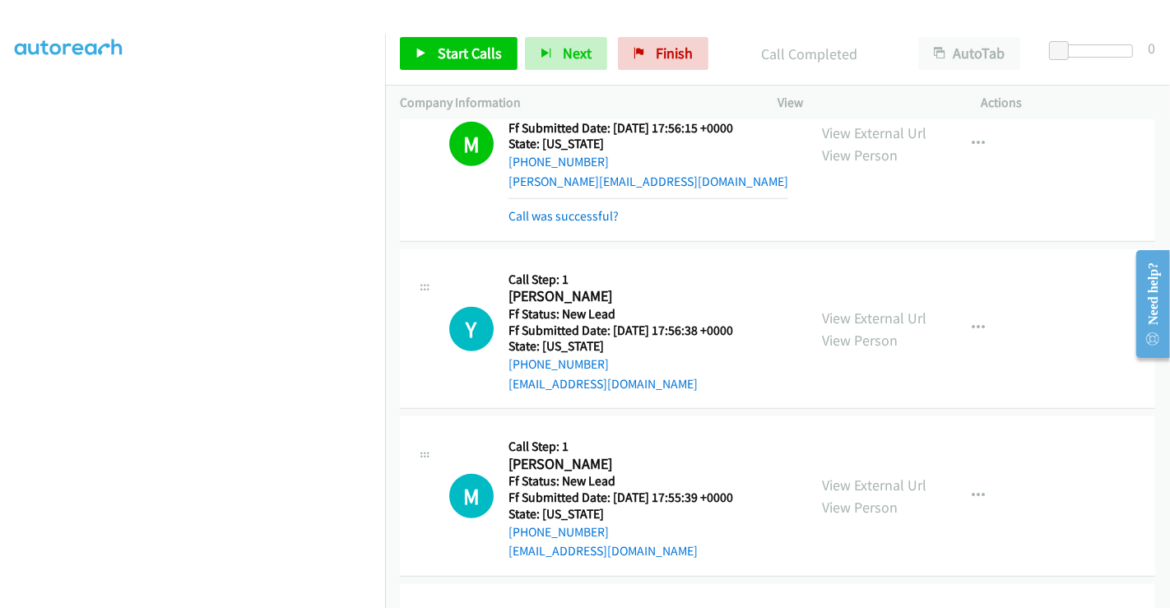
scroll to position [1133, 0]
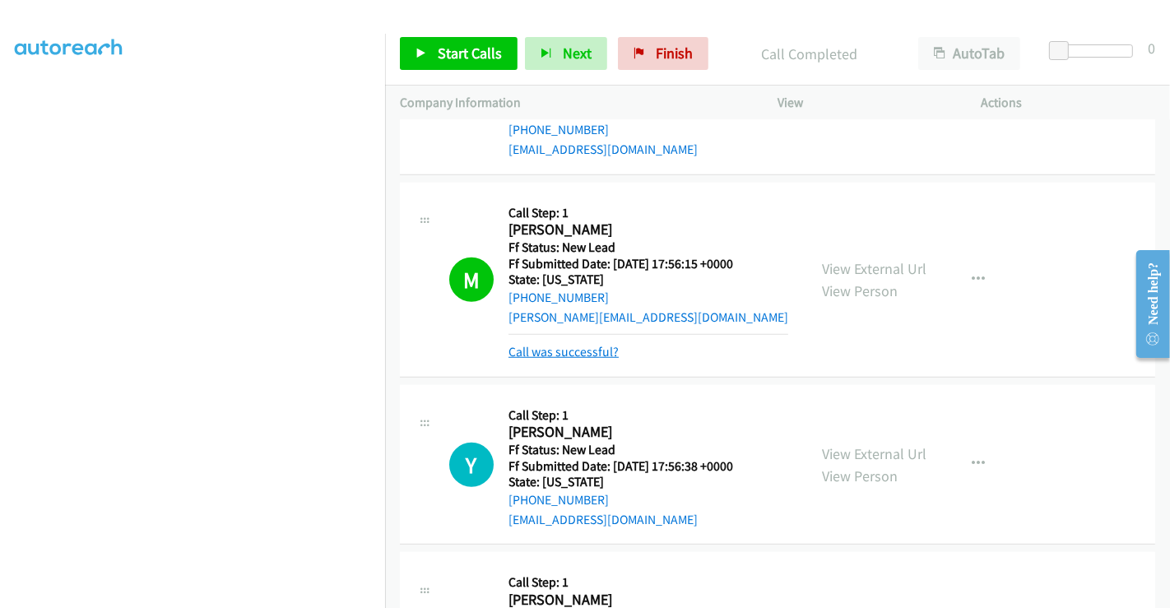
click at [549, 344] on link "Call was successful?" at bounding box center [563, 352] width 110 height 16
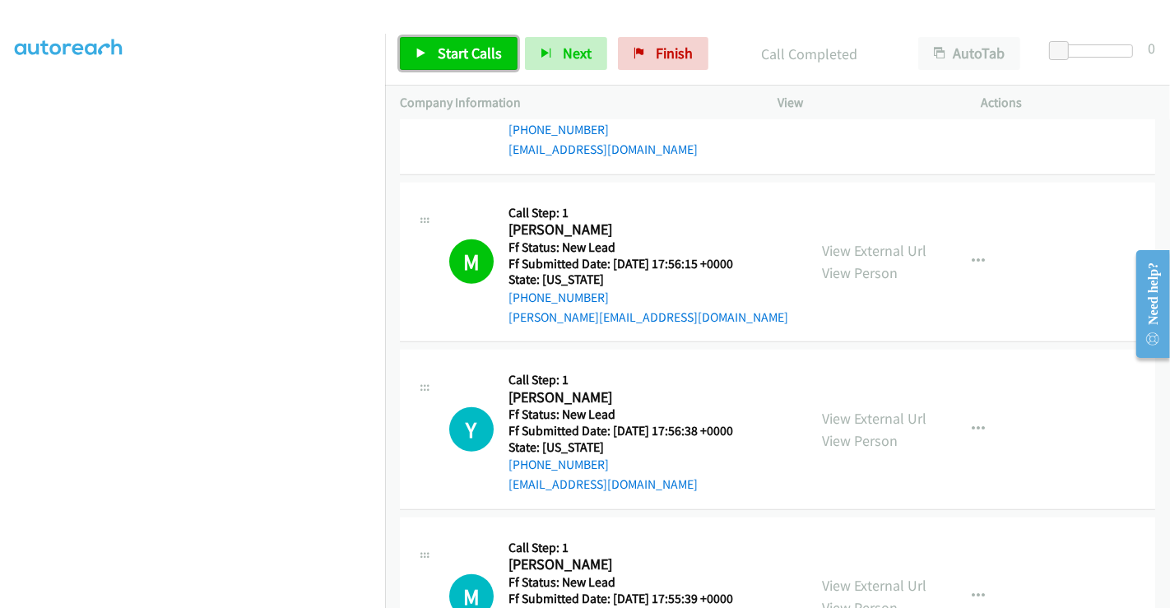
click at [465, 54] on span "Start Calls" at bounding box center [470, 53] width 64 height 19
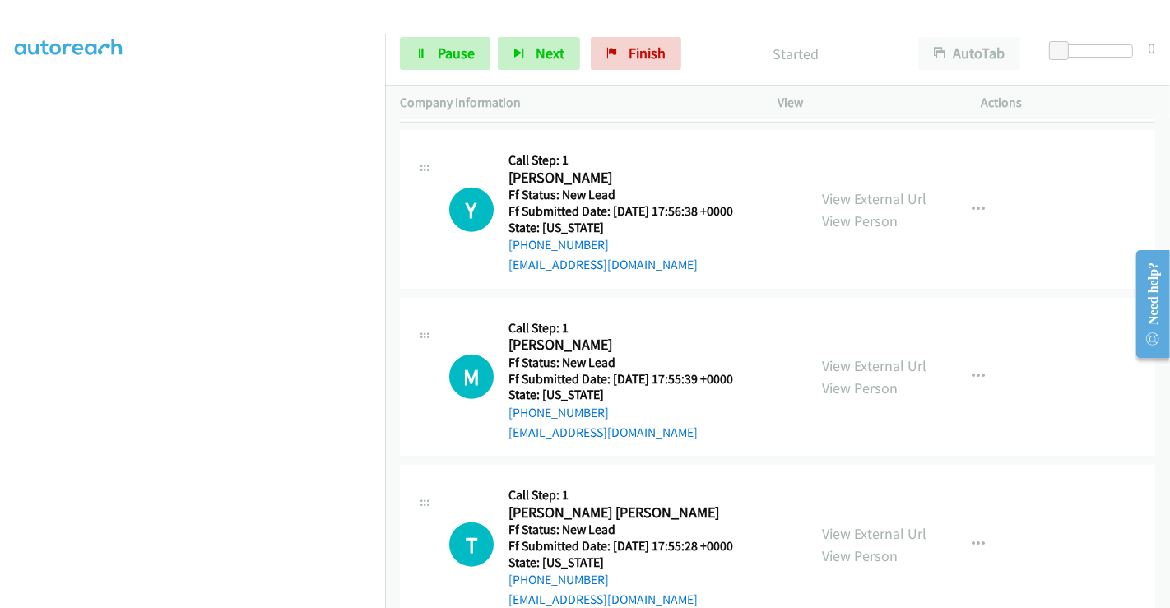
scroll to position [1372, 0]
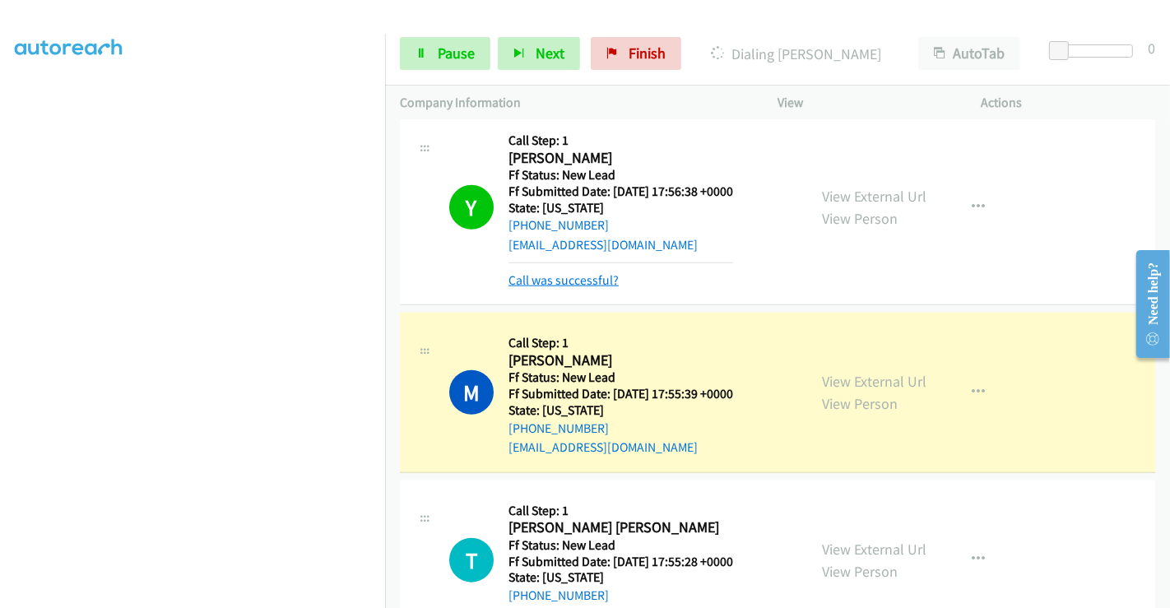
click at [578, 272] on link "Call was successful?" at bounding box center [563, 280] width 110 height 16
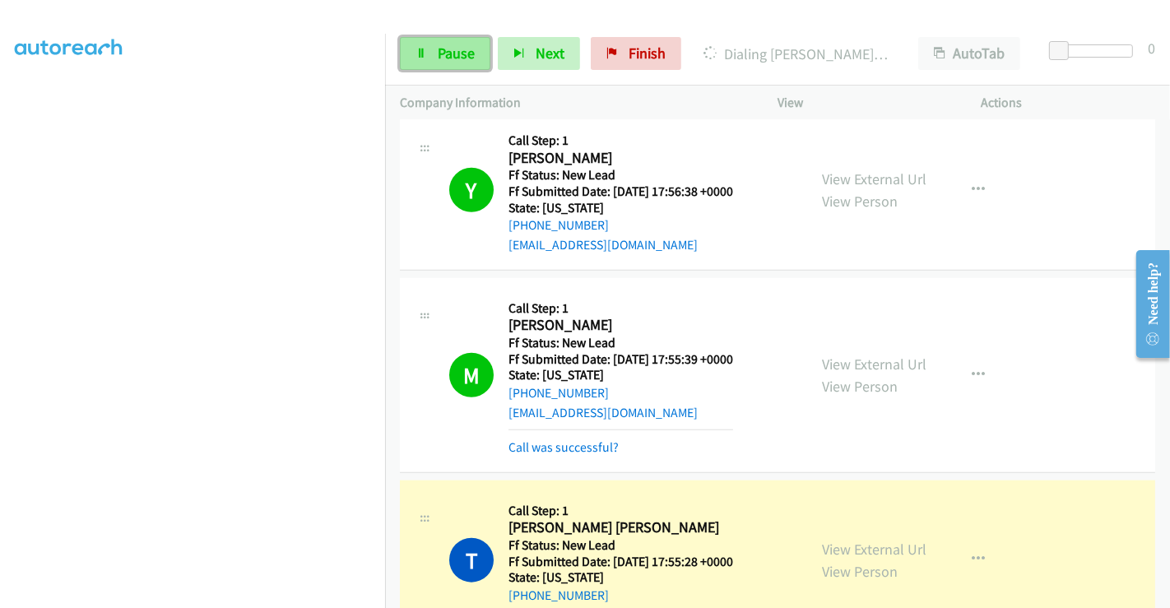
click at [467, 45] on span "Pause" at bounding box center [456, 53] width 37 height 19
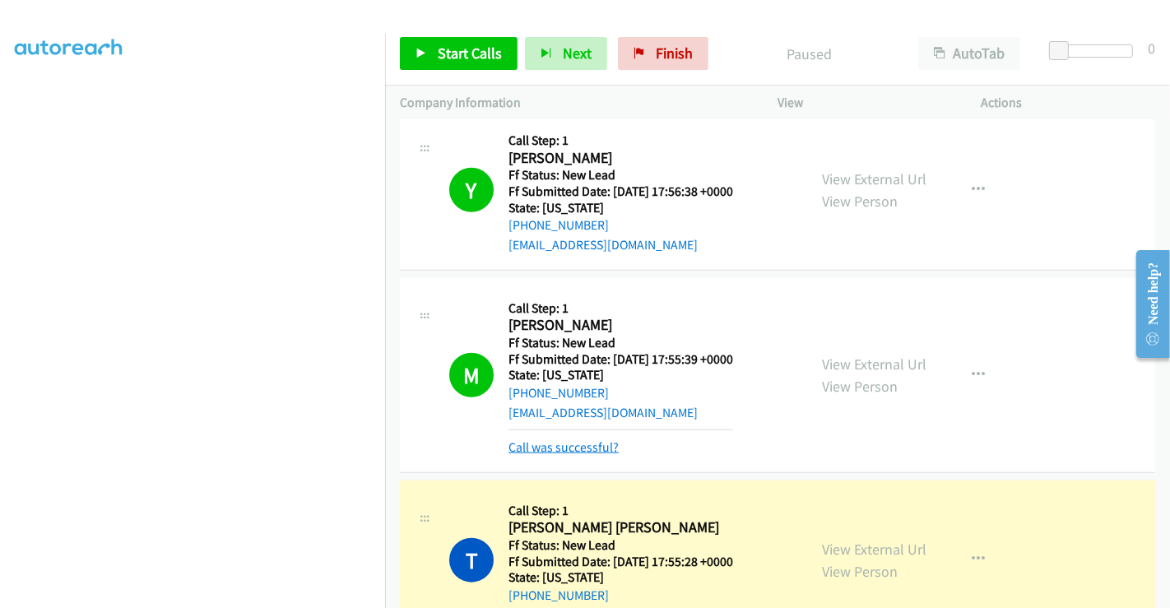
click at [601, 439] on link "Call was successful?" at bounding box center [563, 447] width 110 height 16
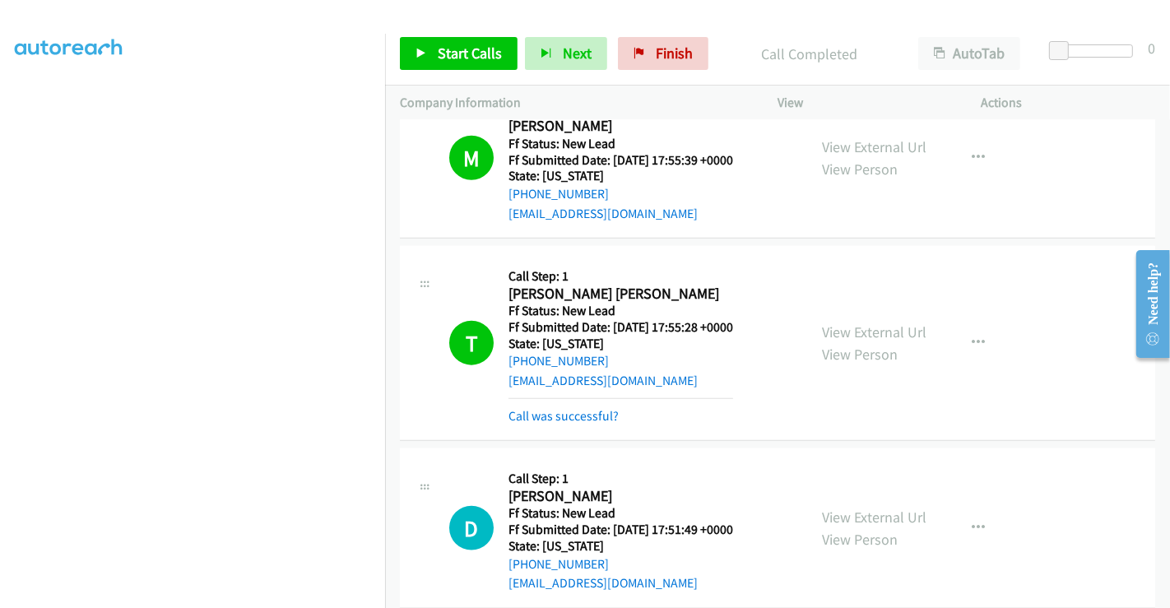
scroll to position [1738, 0]
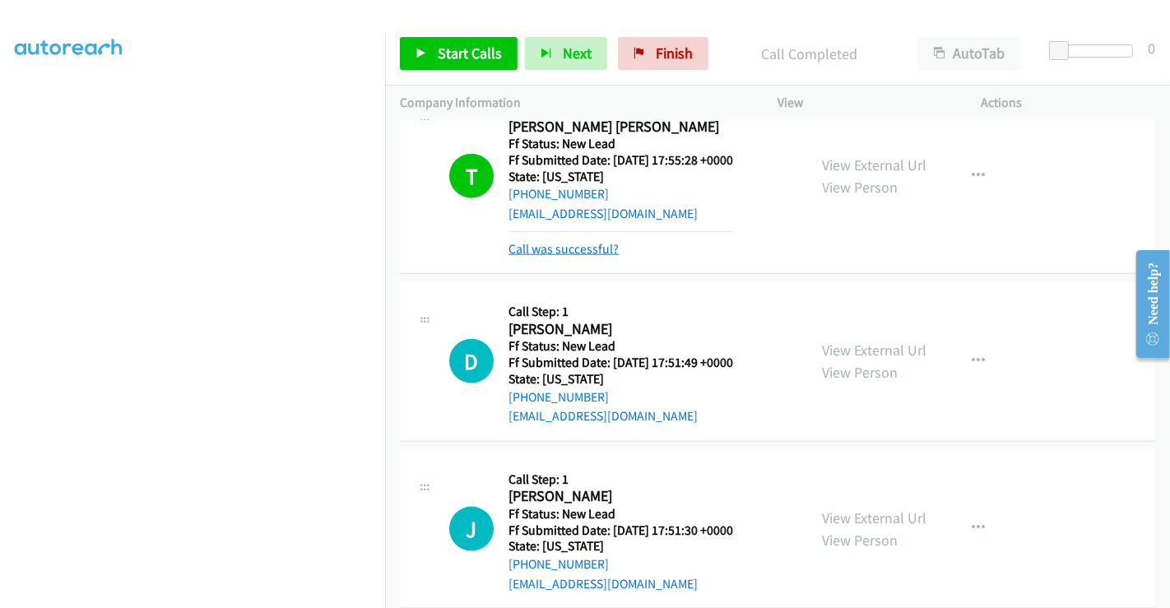
click at [561, 241] on link "Call was successful?" at bounding box center [563, 249] width 110 height 16
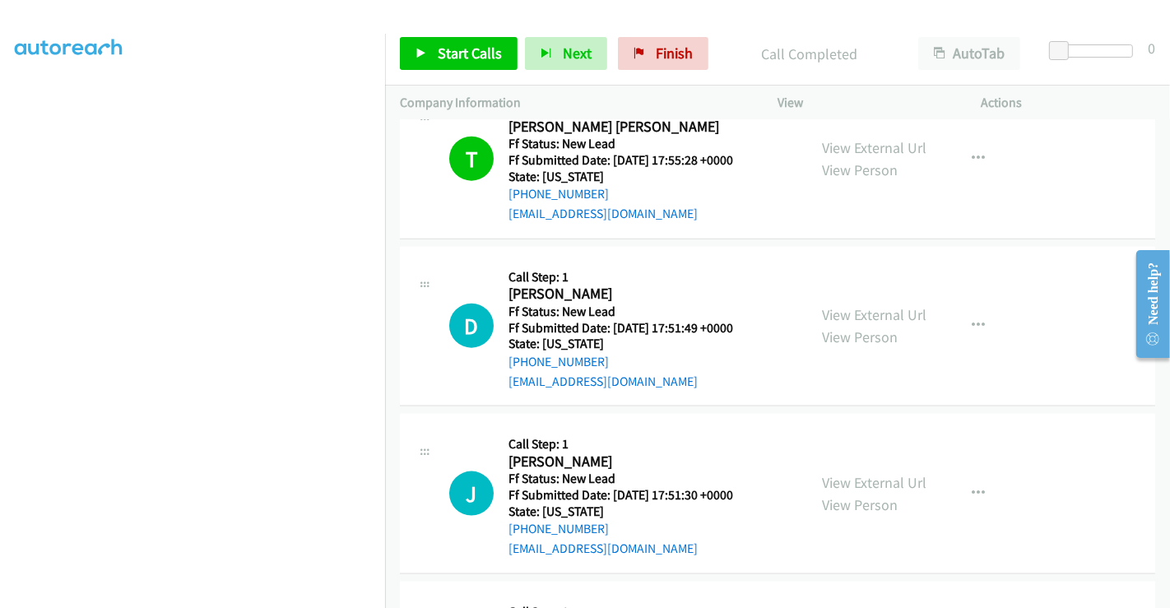
scroll to position [1720, 0]
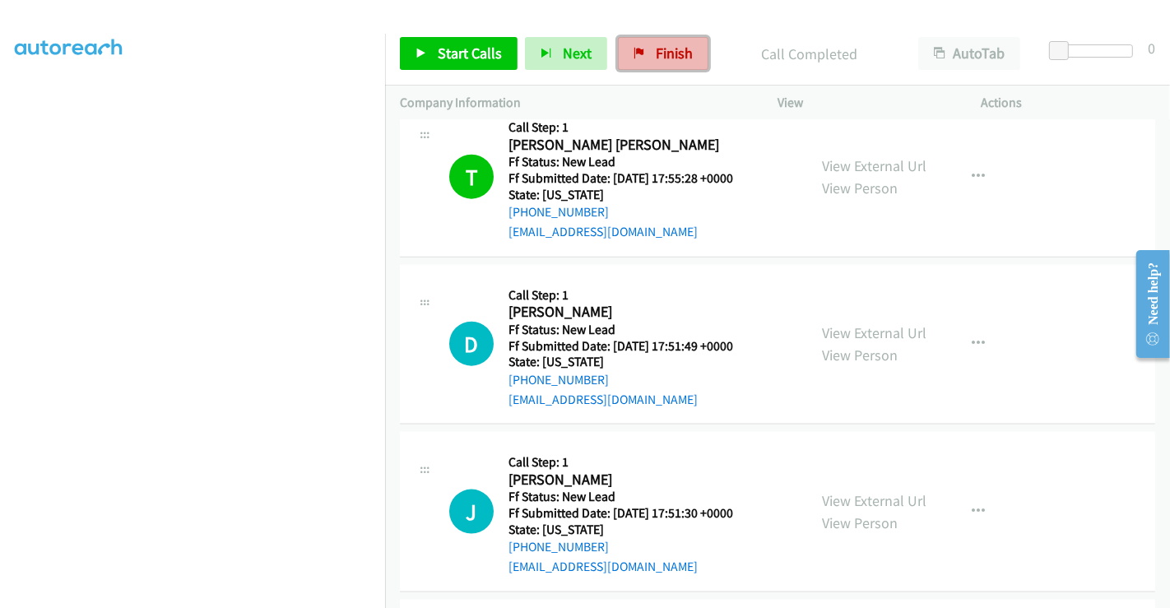
click at [662, 52] on span "Finish" at bounding box center [673, 53] width 37 height 19
